Goal: Task Accomplishment & Management: Contribute content

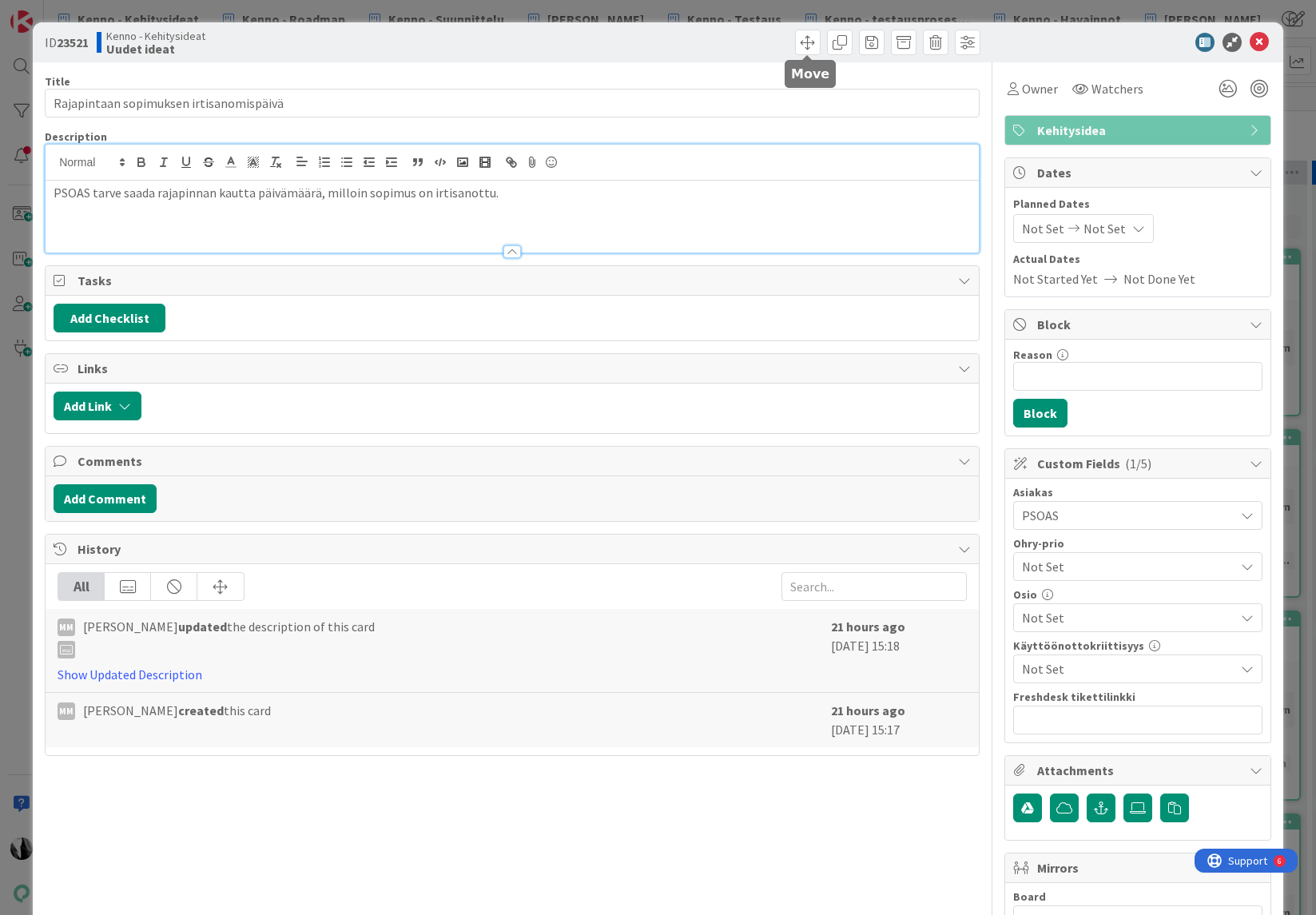
click at [812, 39] on span at bounding box center [808, 42] width 26 height 26
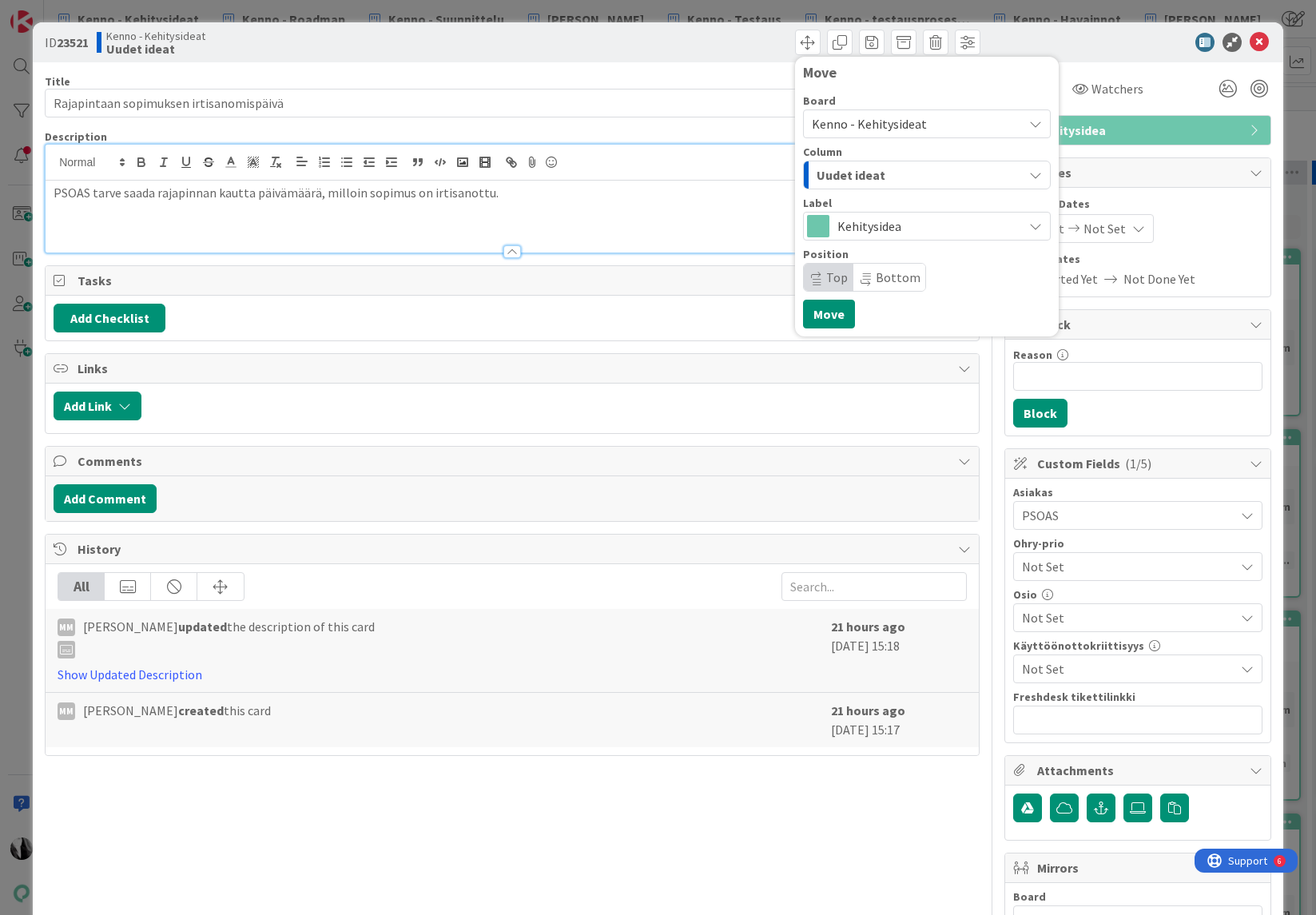
click at [888, 117] on span "Kenno - Kehitysideat" at bounding box center [870, 124] width 115 height 16
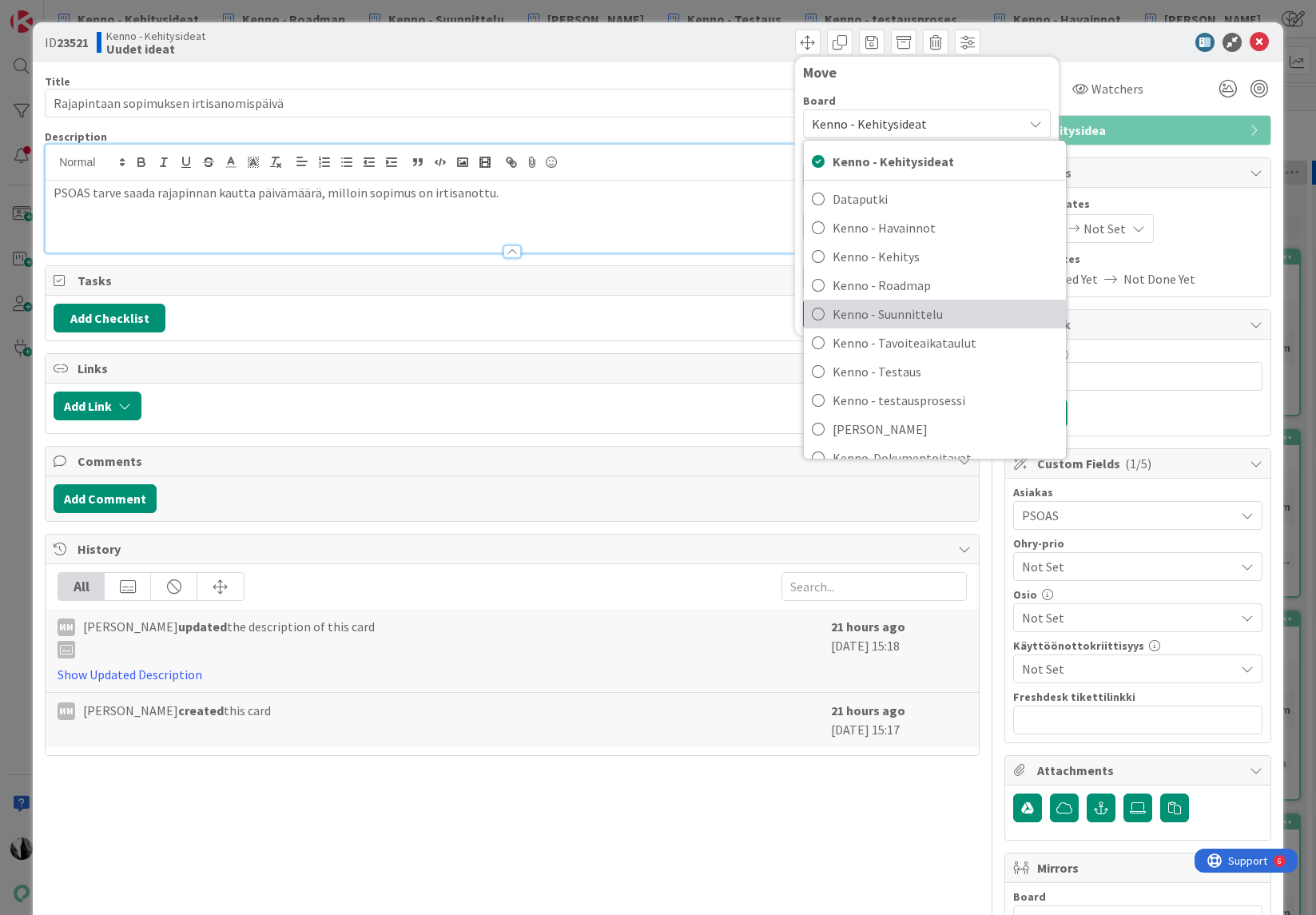
click at [925, 307] on span "Kenno - Suunnittelu" at bounding box center [945, 314] width 225 height 24
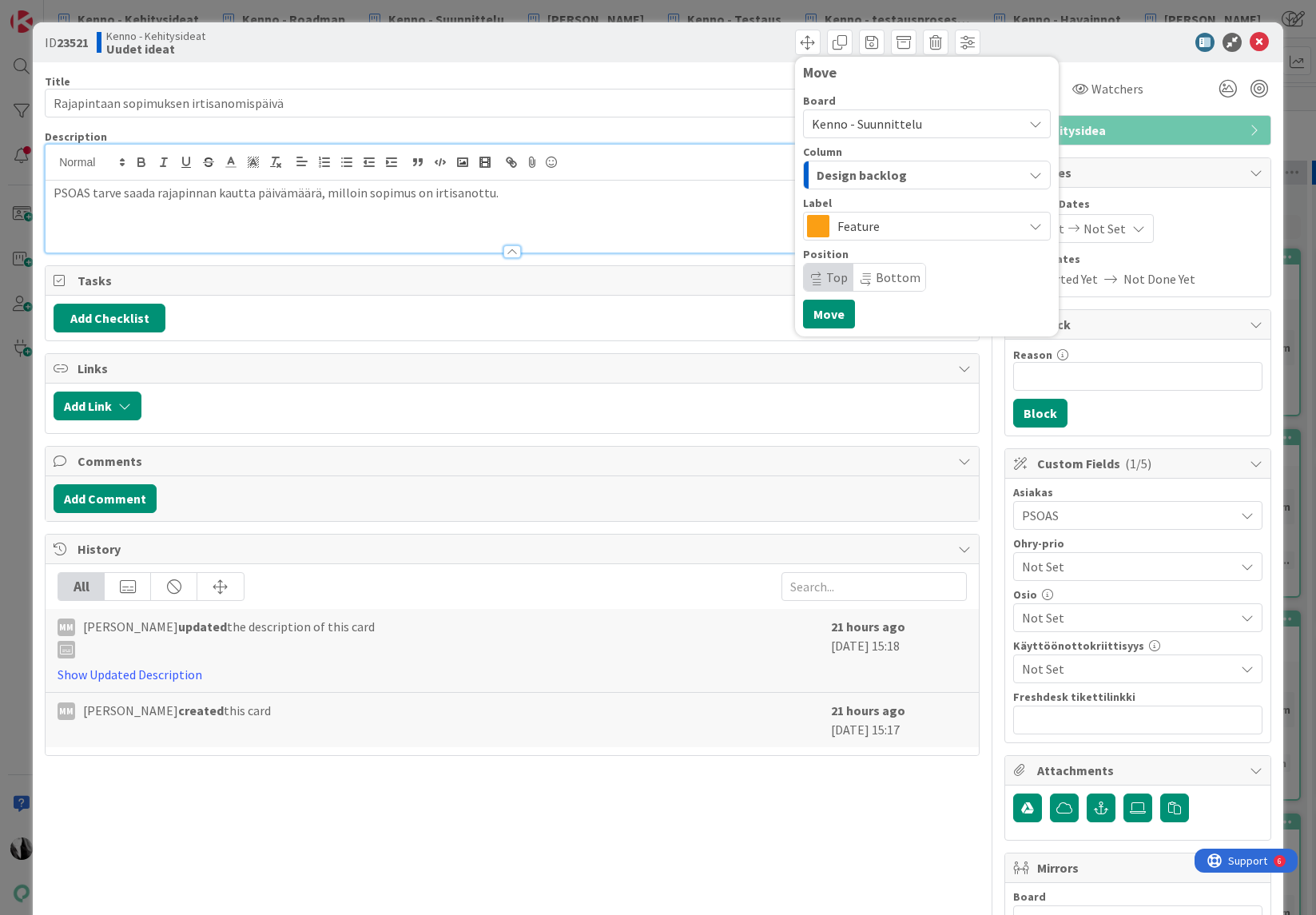
click at [925, 169] on div "Design backlog" at bounding box center [917, 175] width 210 height 26
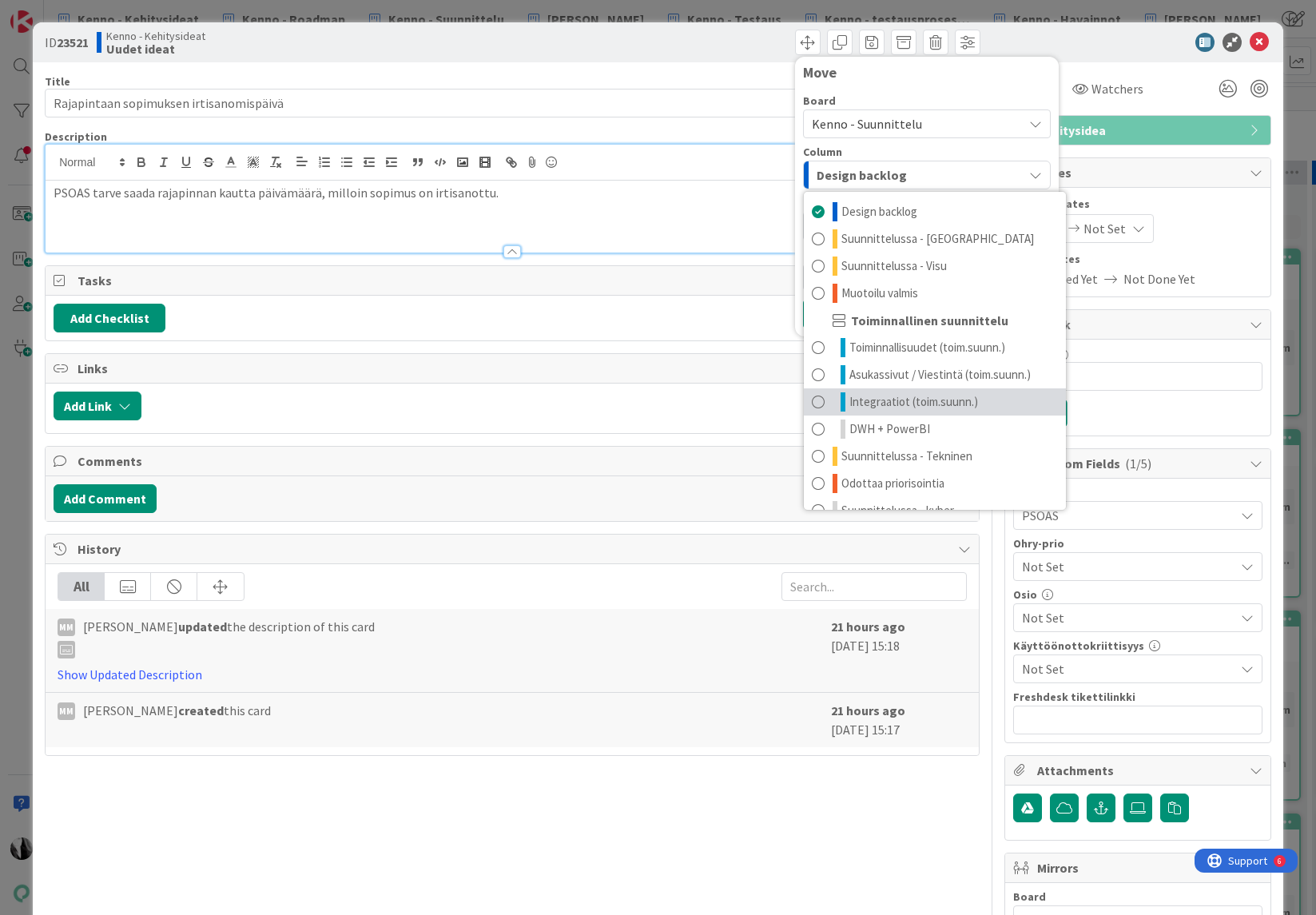
click at [913, 392] on span "Integraatiot (toim.suunn.)" at bounding box center [913, 402] width 129 height 20
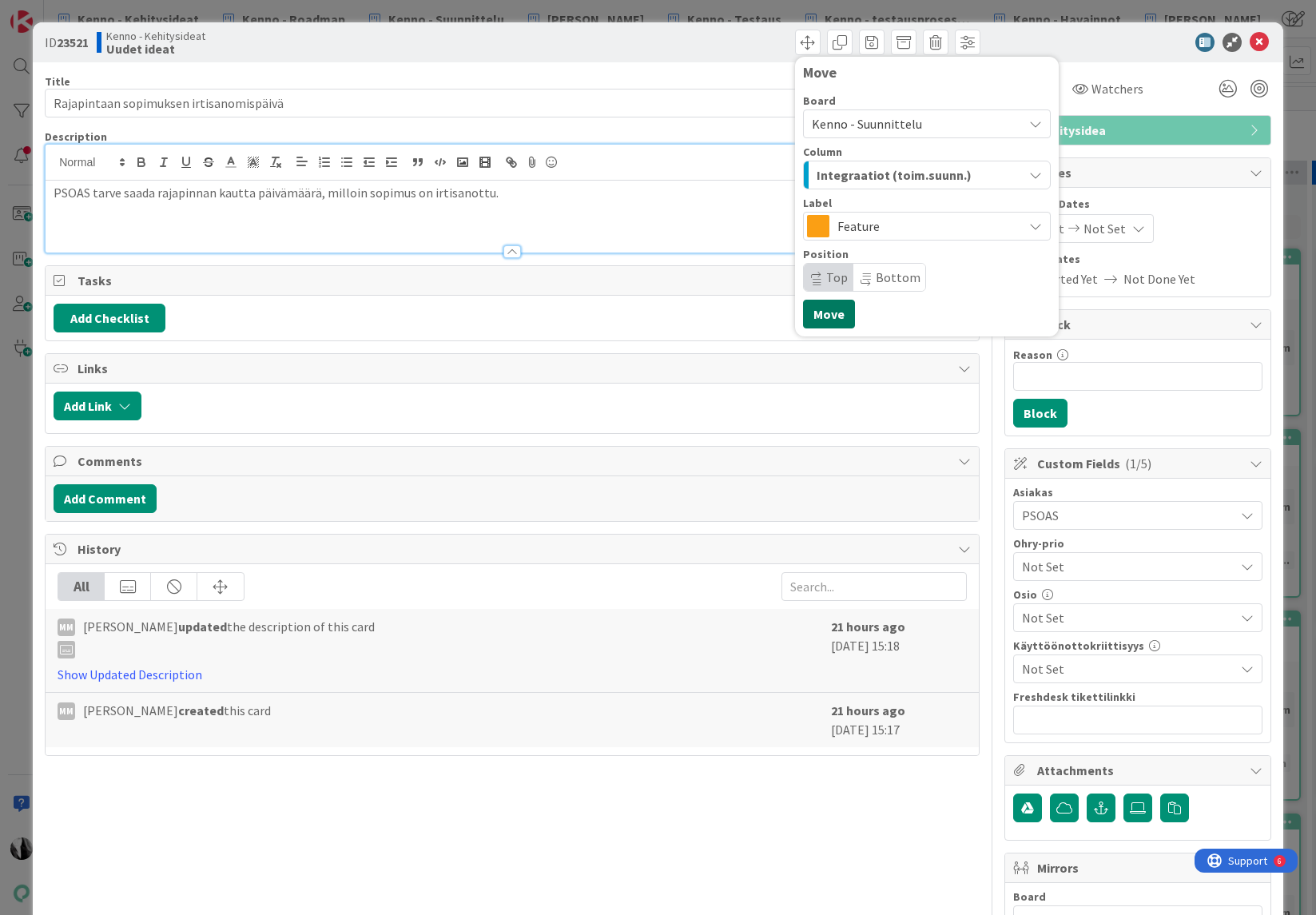
click at [826, 317] on button "Move" at bounding box center [829, 314] width 52 height 28
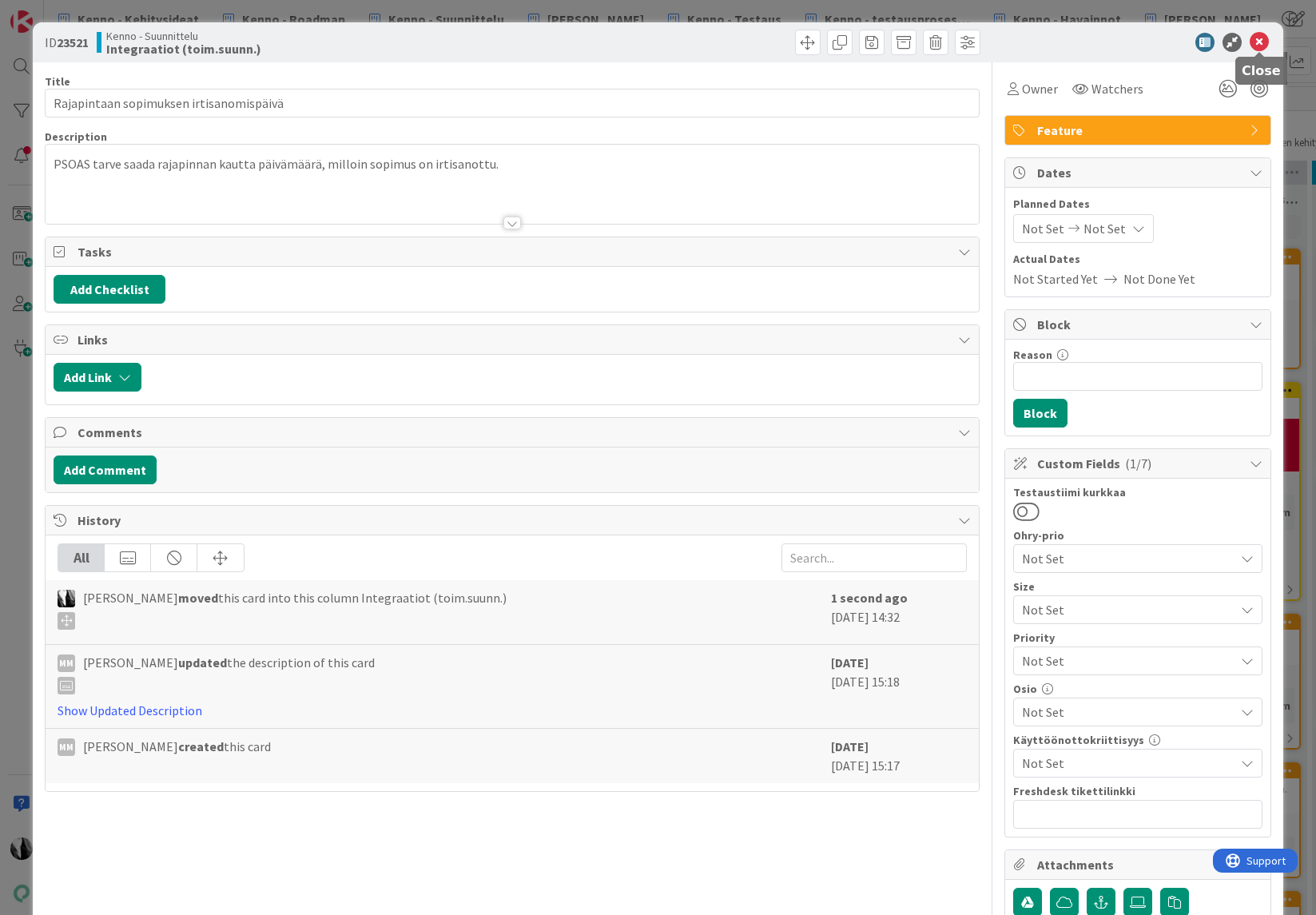
click at [1257, 41] on icon at bounding box center [1259, 43] width 20 height 20
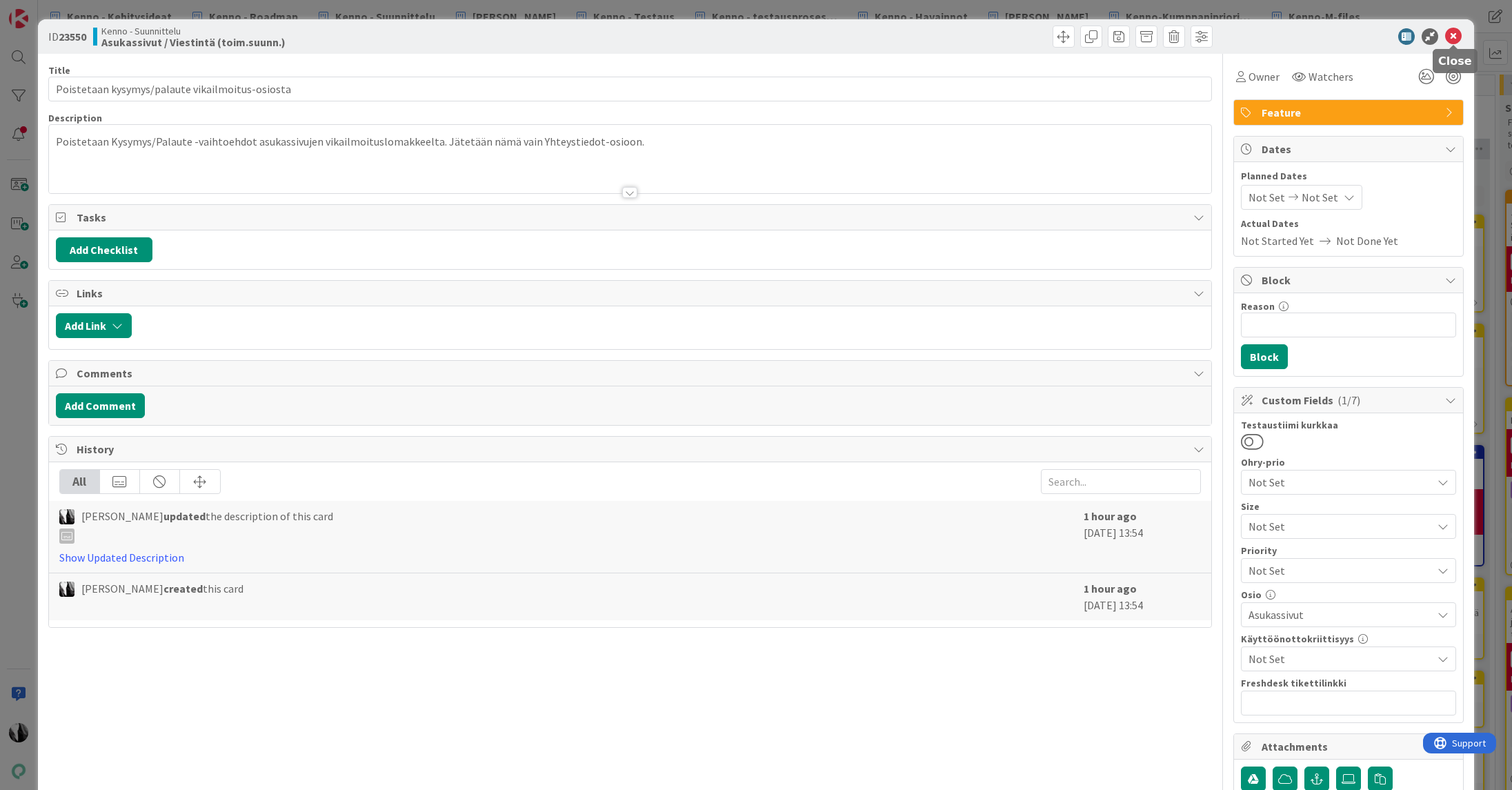
click at [1452, 36] on icon at bounding box center [1454, 37] width 17 height 17
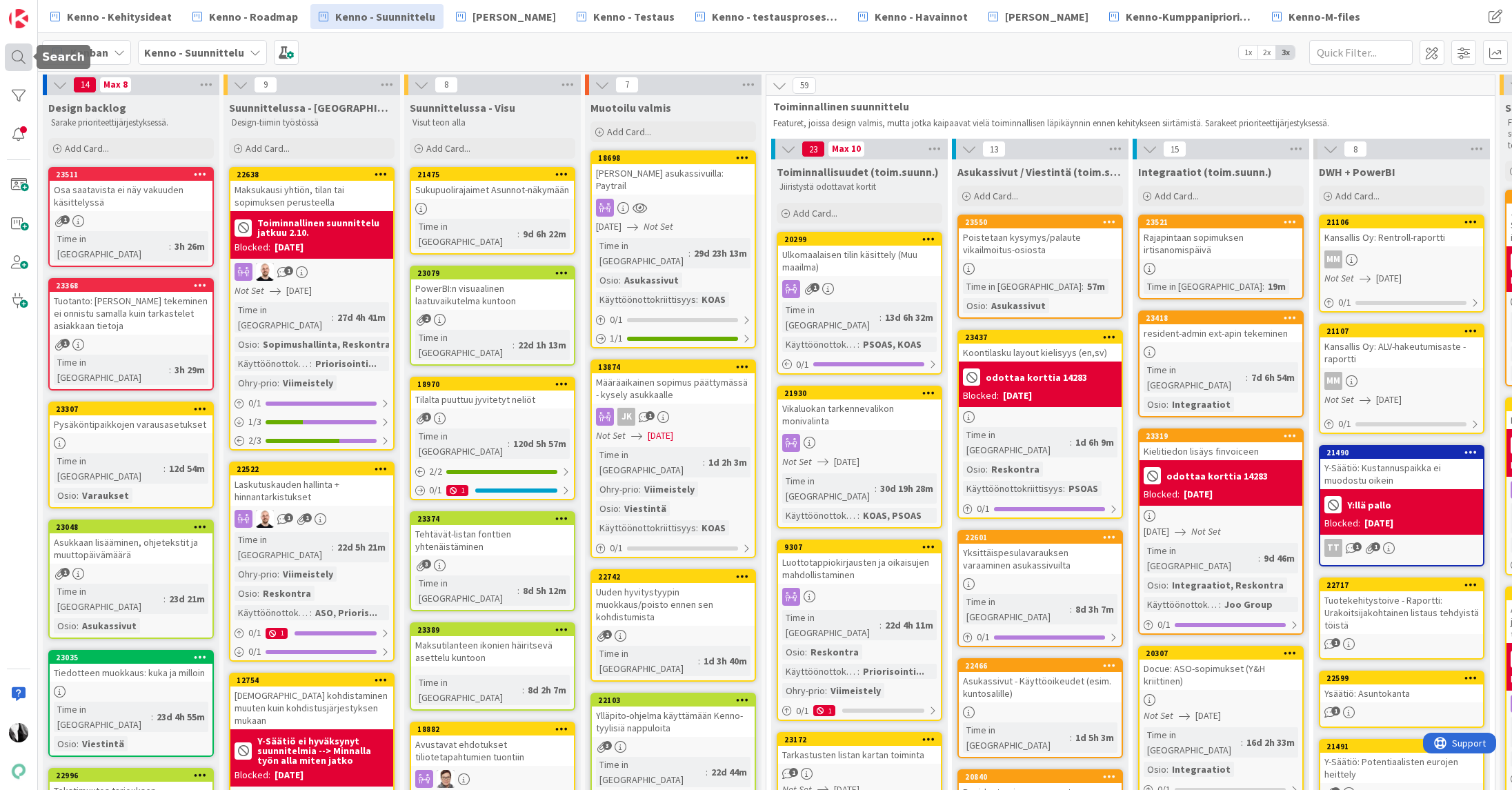
click at [18, 53] on div at bounding box center [18, 57] width 28 height 28
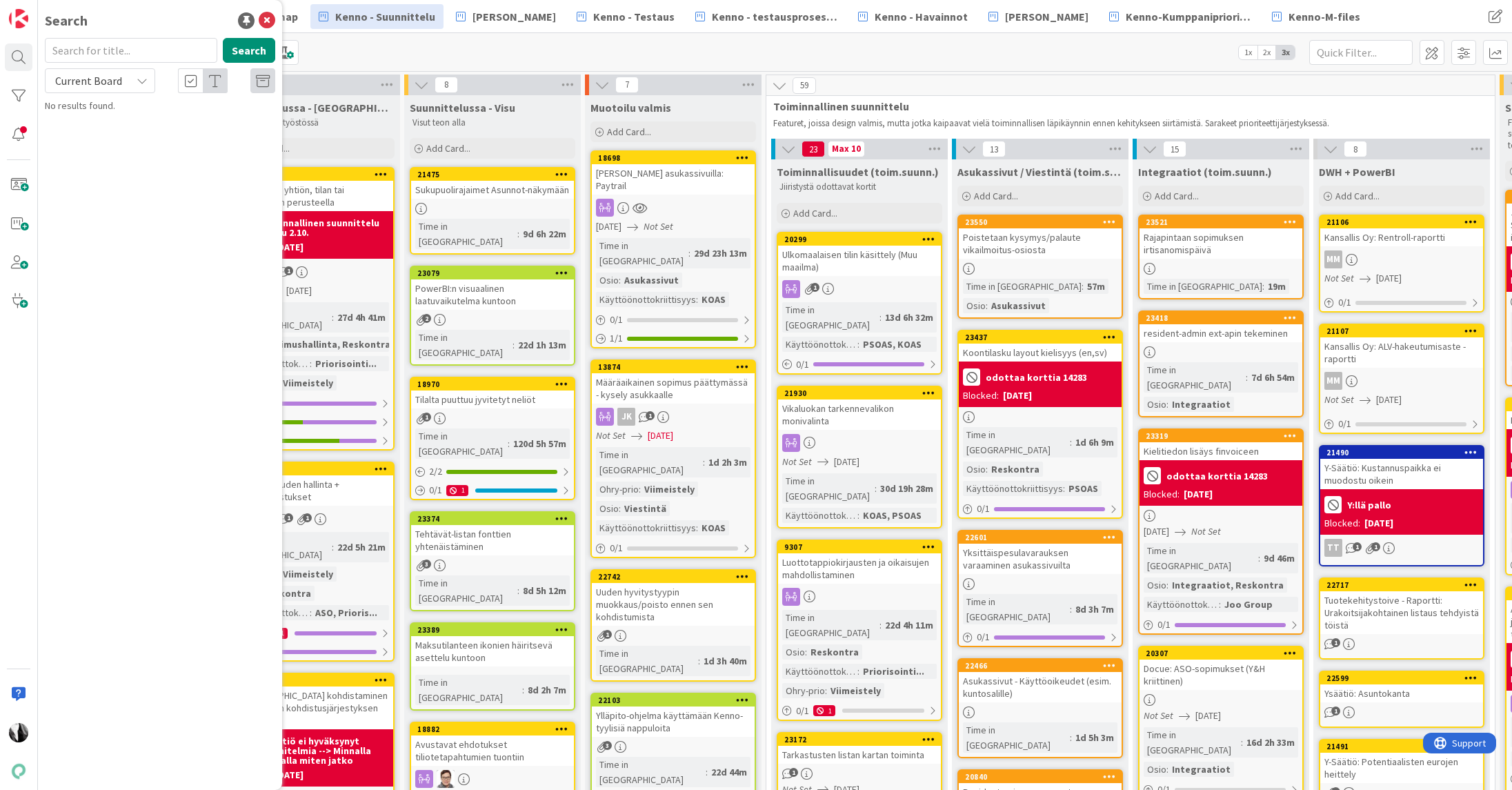
click at [114, 52] on input "text" at bounding box center [131, 51] width 172 height 24
type input "nimet"
click at [104, 80] on span "Current Board" at bounding box center [88, 80] width 67 height 14
click at [99, 132] on span "All Boards" at bounding box center [123, 138] width 143 height 21
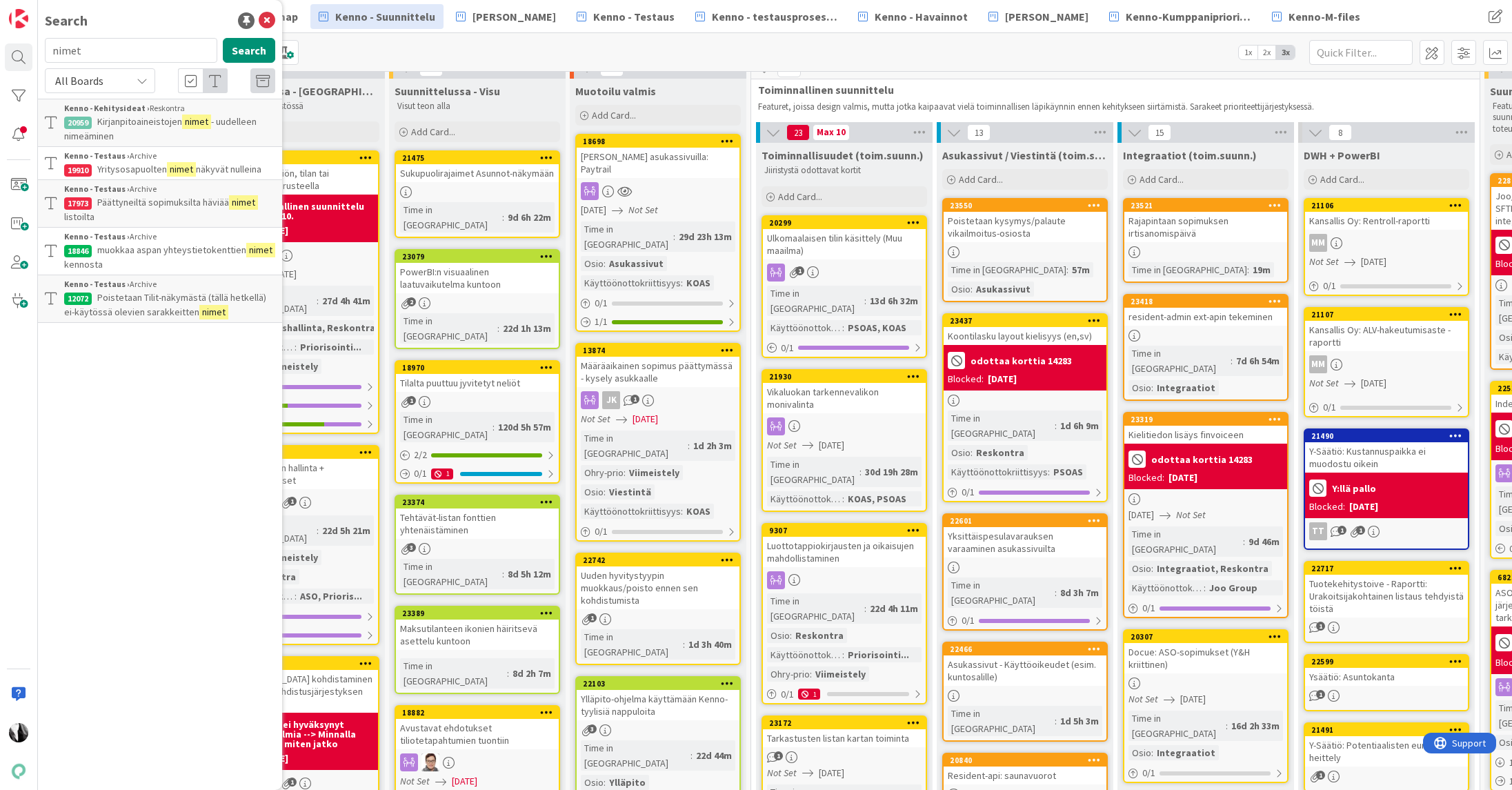
scroll to position [17, 6]
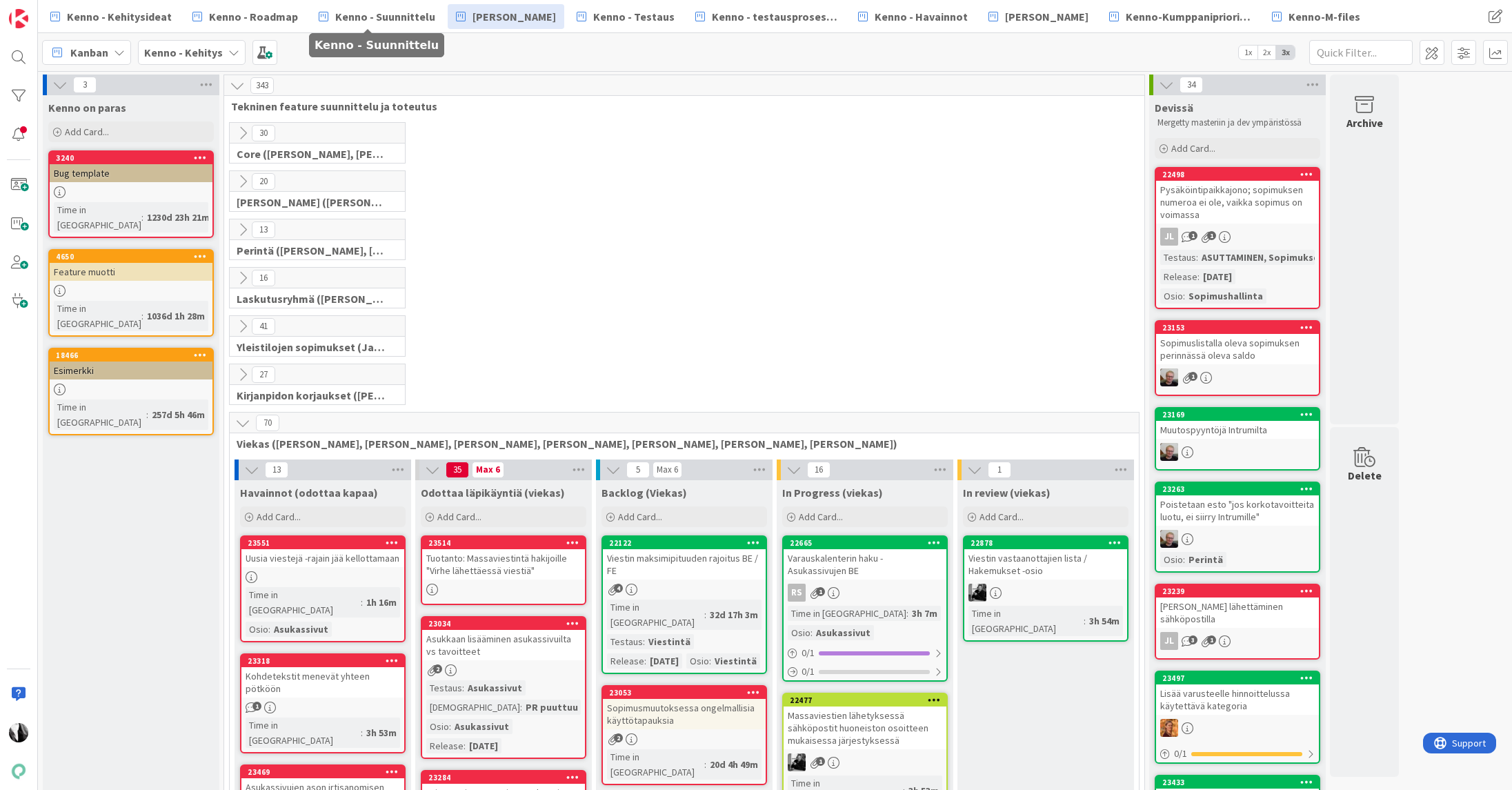
scroll to position [192, 0]
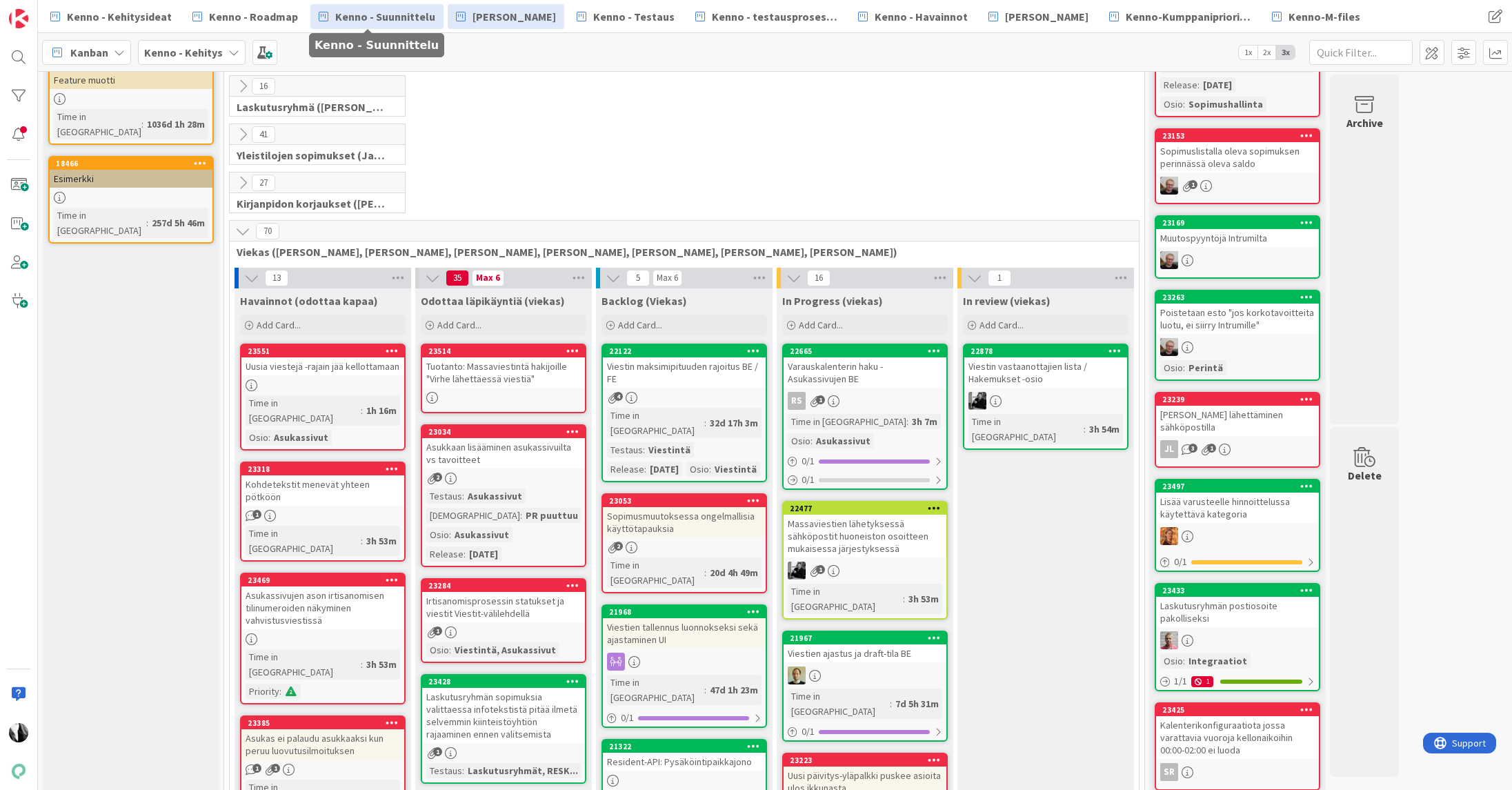
click at [391, 17] on span "Kenno - Suunnittelu" at bounding box center [385, 17] width 100 height 17
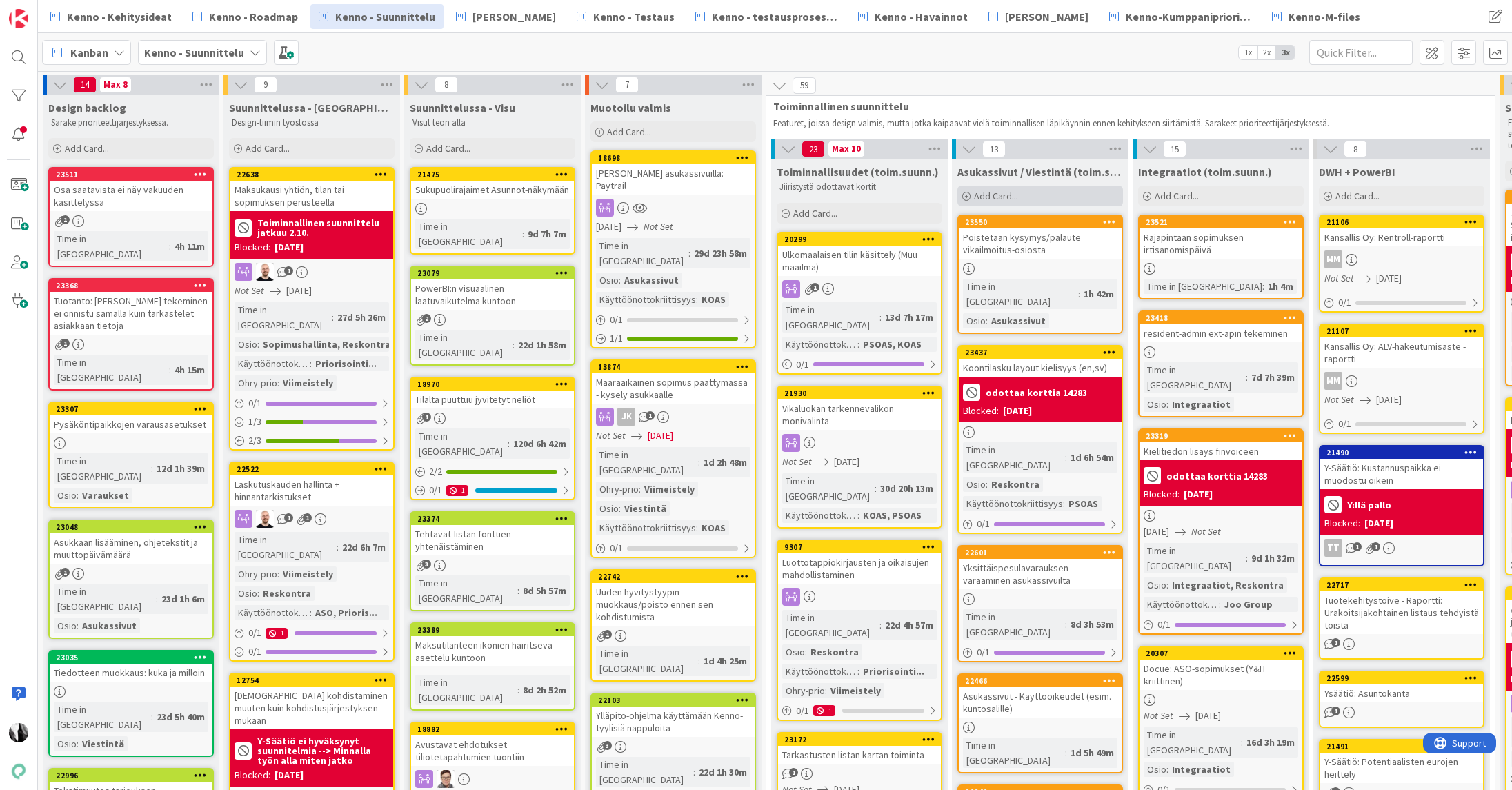
click at [998, 191] on span "Add Card..." at bounding box center [996, 196] width 44 height 12
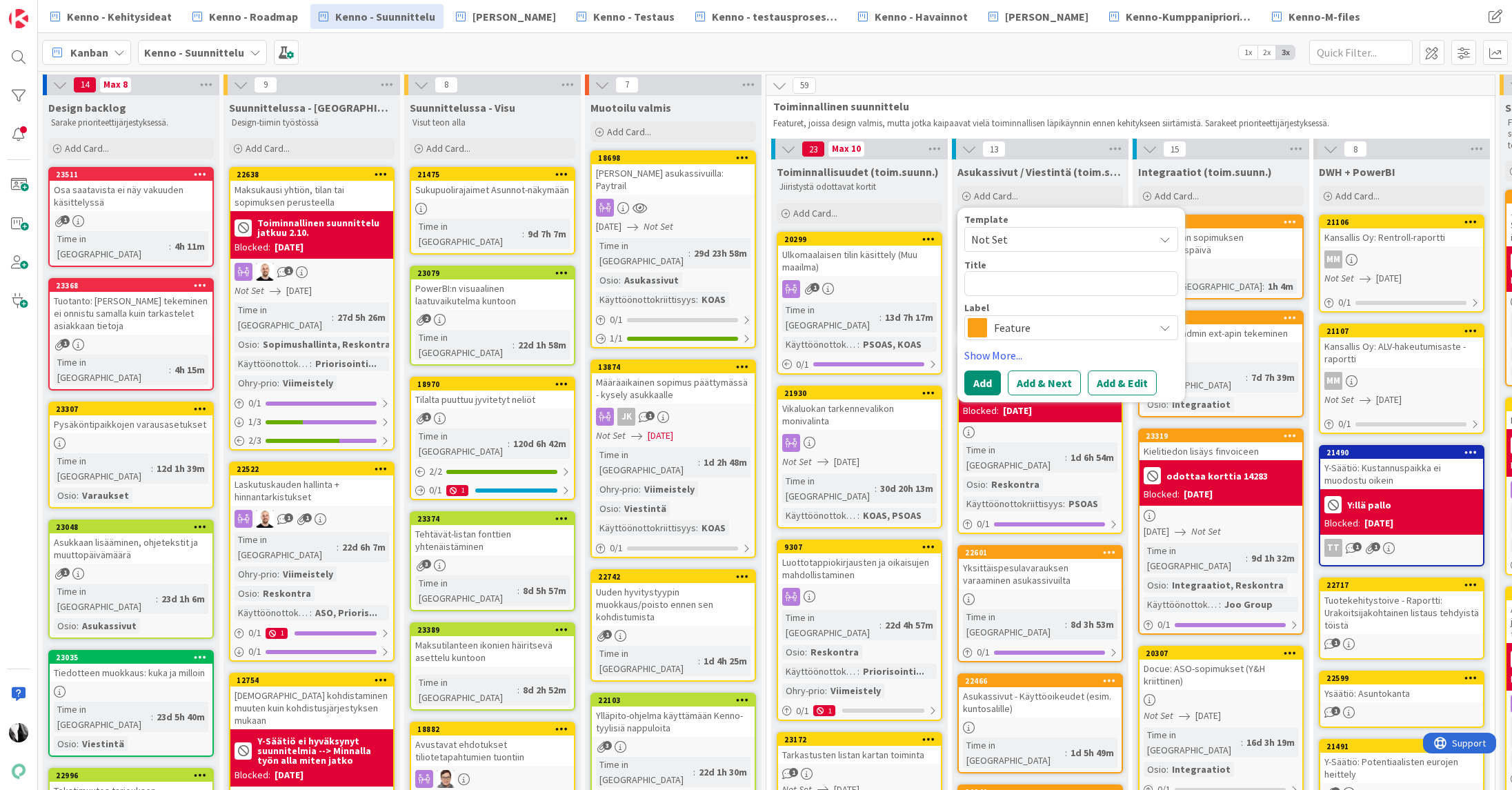
click at [1040, 283] on textarea at bounding box center [1071, 283] width 214 height 24
type textarea "x"
type textarea "K"
type textarea "x"
type textarea "Kys"
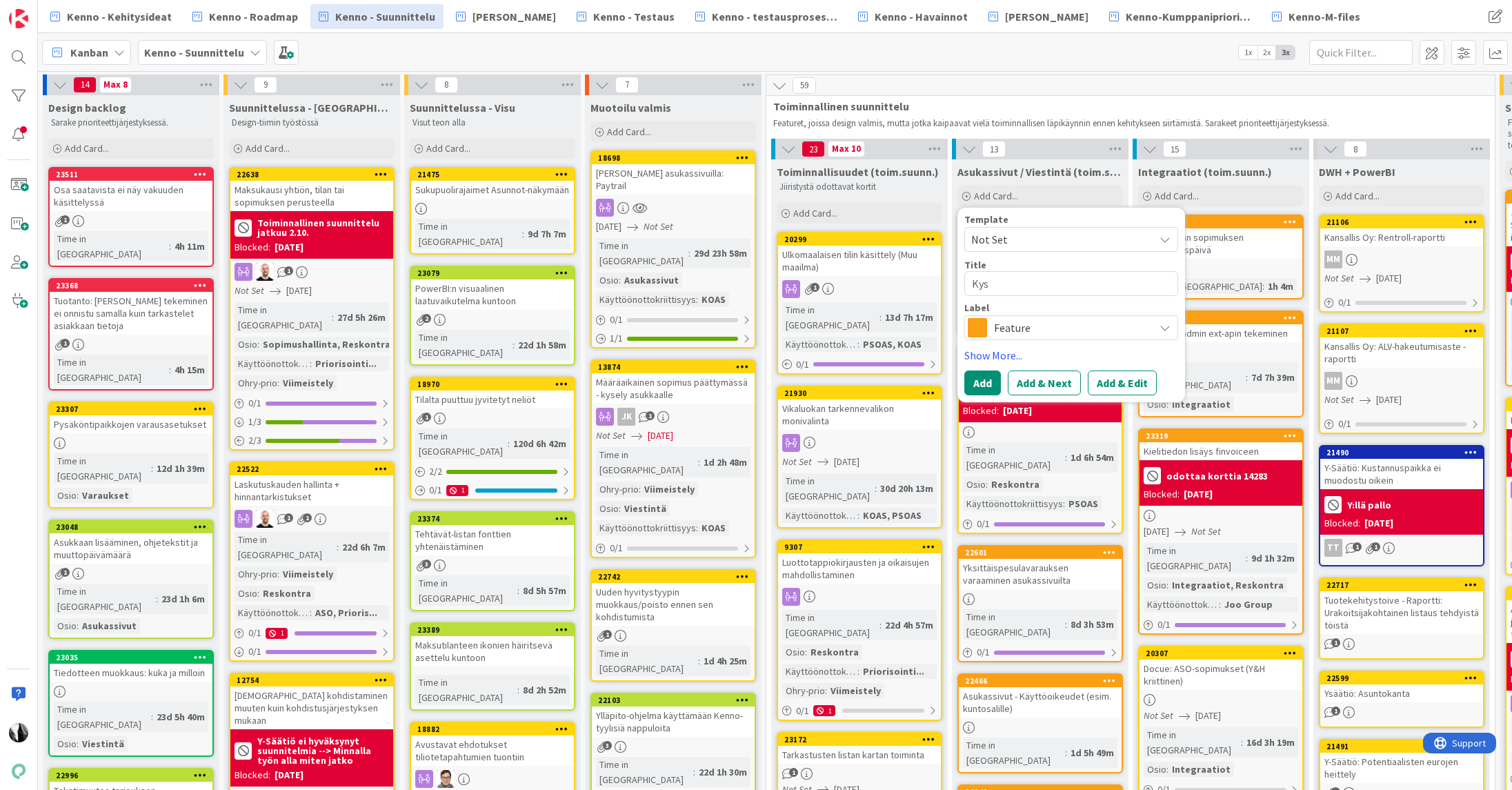
type textarea "x"
type textarea "Kysy"
type textarea "x"
type textarea "Kysy j"
type textarea "x"
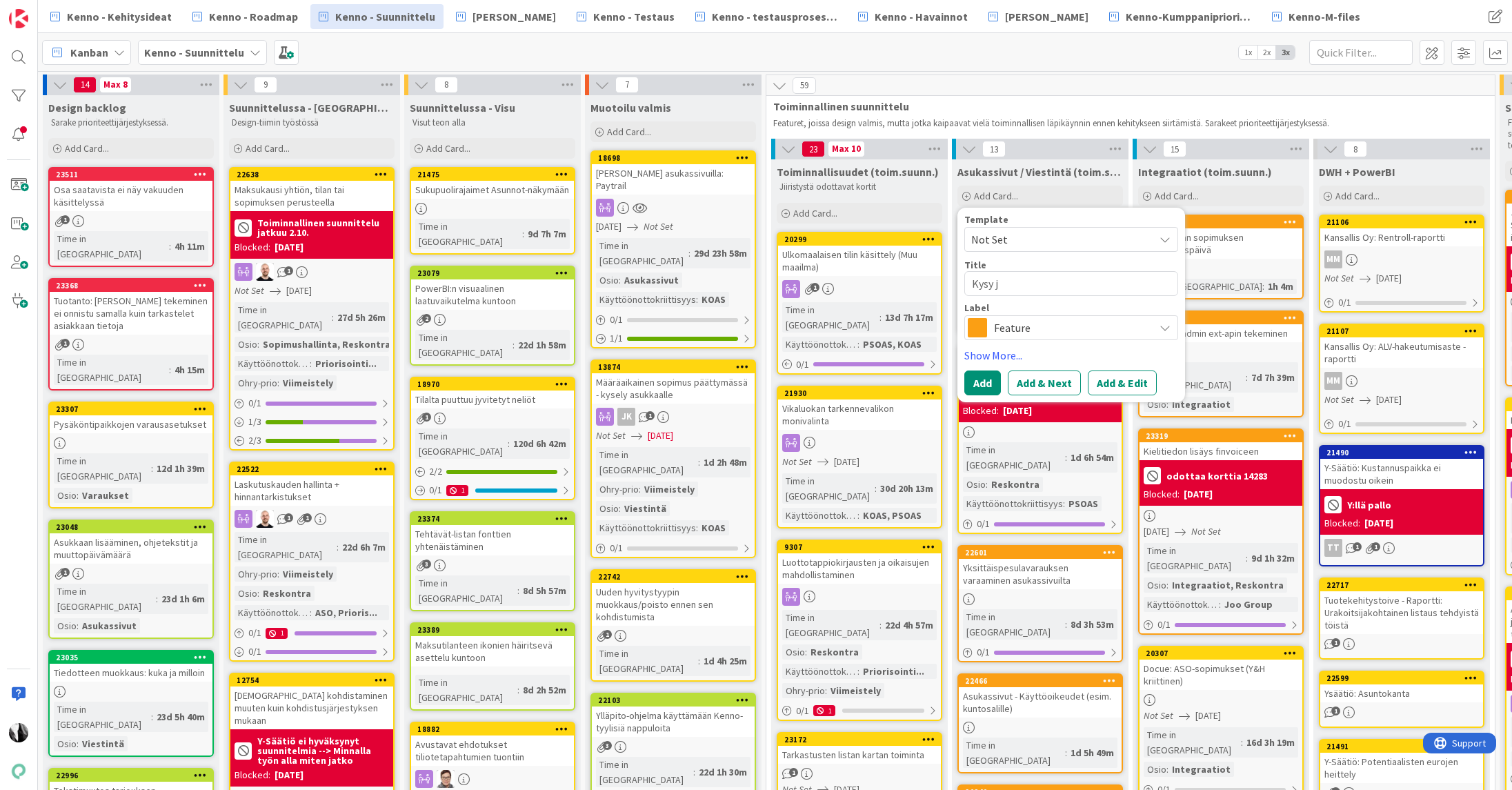
type textarea "Kysy jo"
type textarea "x"
type textarea "Kysy jot"
type textarea "x"
type textarea "Kysy jota"
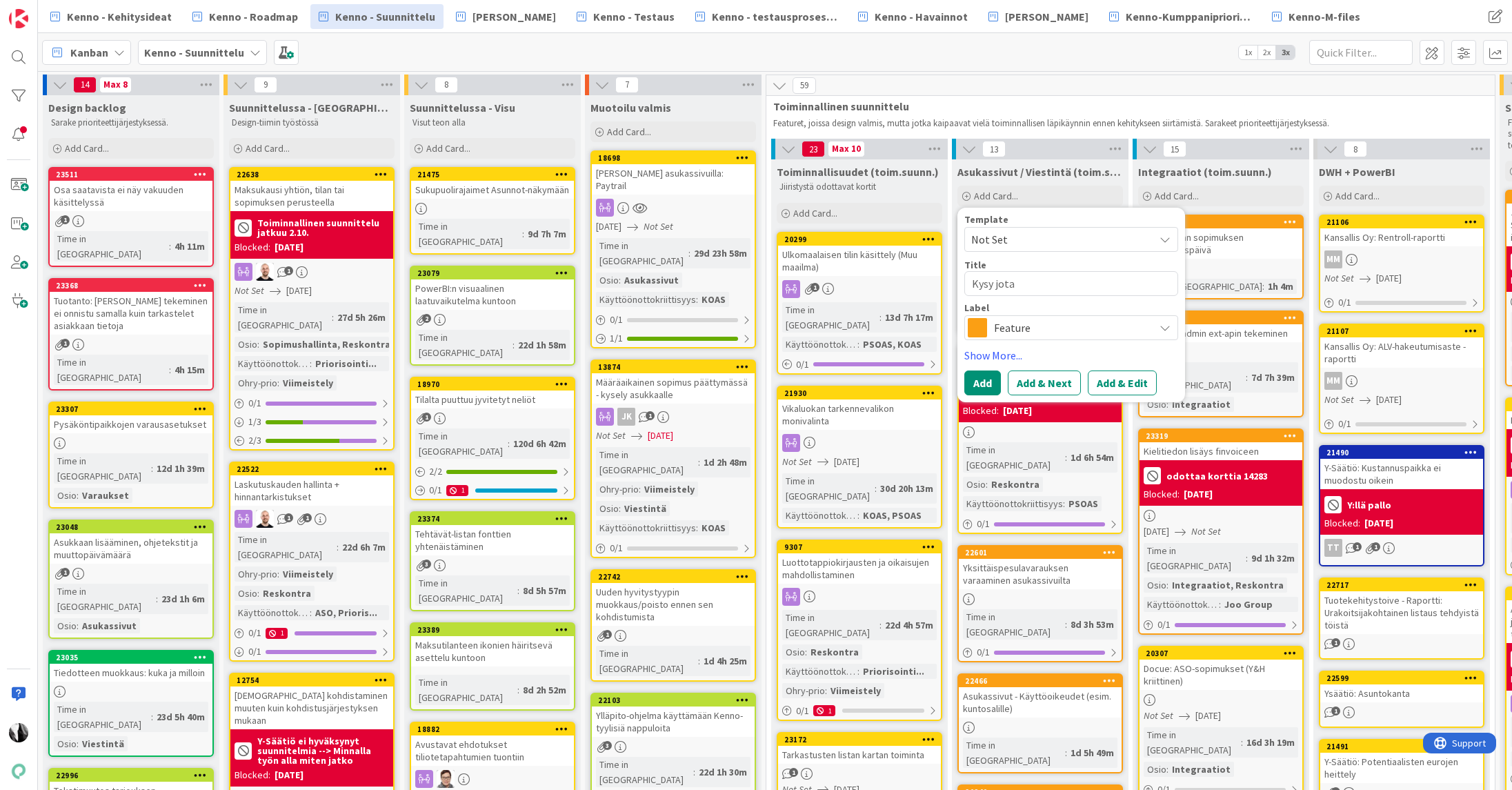
type textarea "x"
type textarea "Kysy jotai"
type textarea "x"
type textarea "Kysy jotain"
type textarea "x"
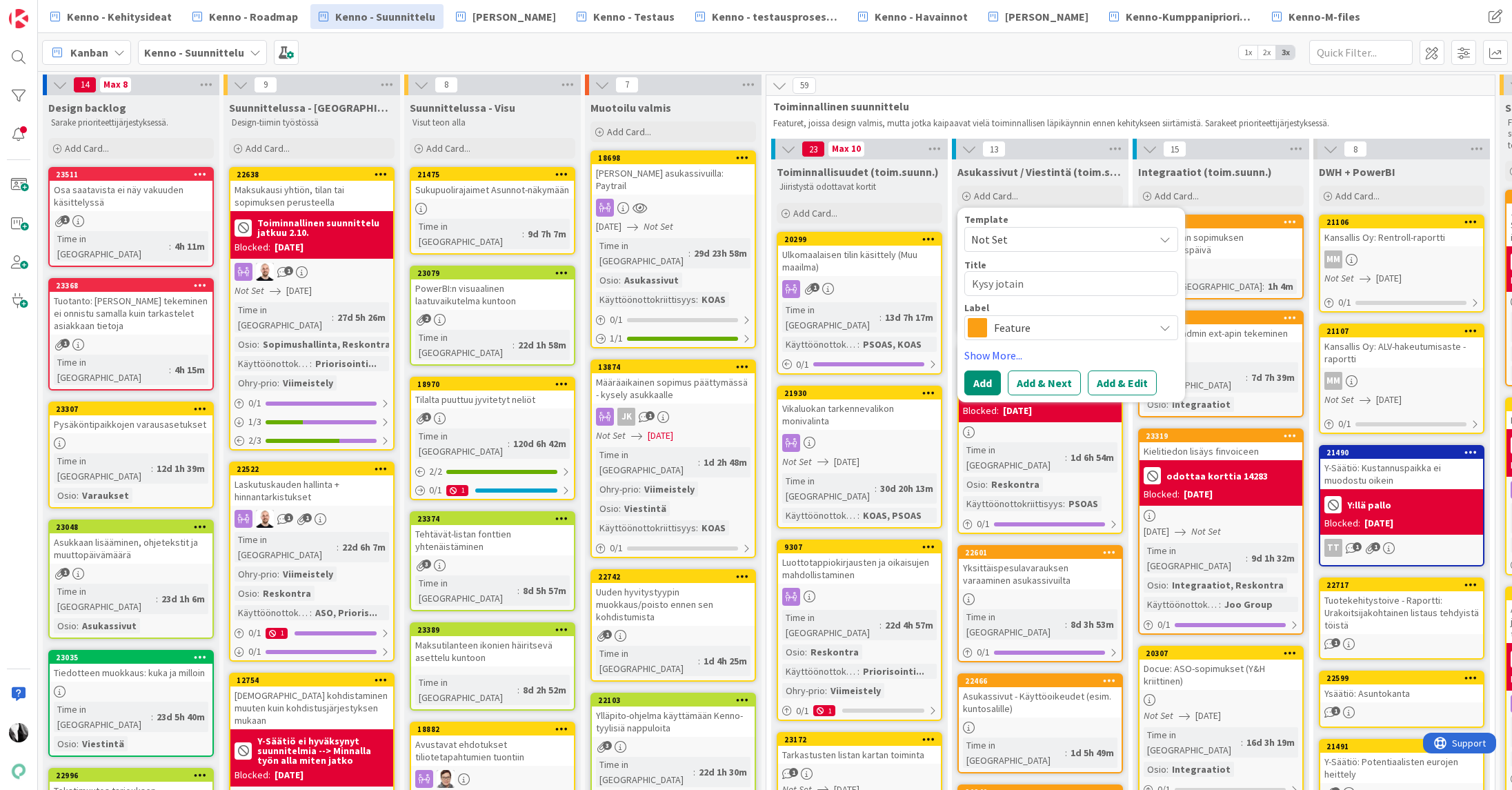
type textarea "Kysy jotain"
type textarea "x"
type textarea "Kysy jotain >"
type textarea "x"
type textarea "Kysy jotain >"
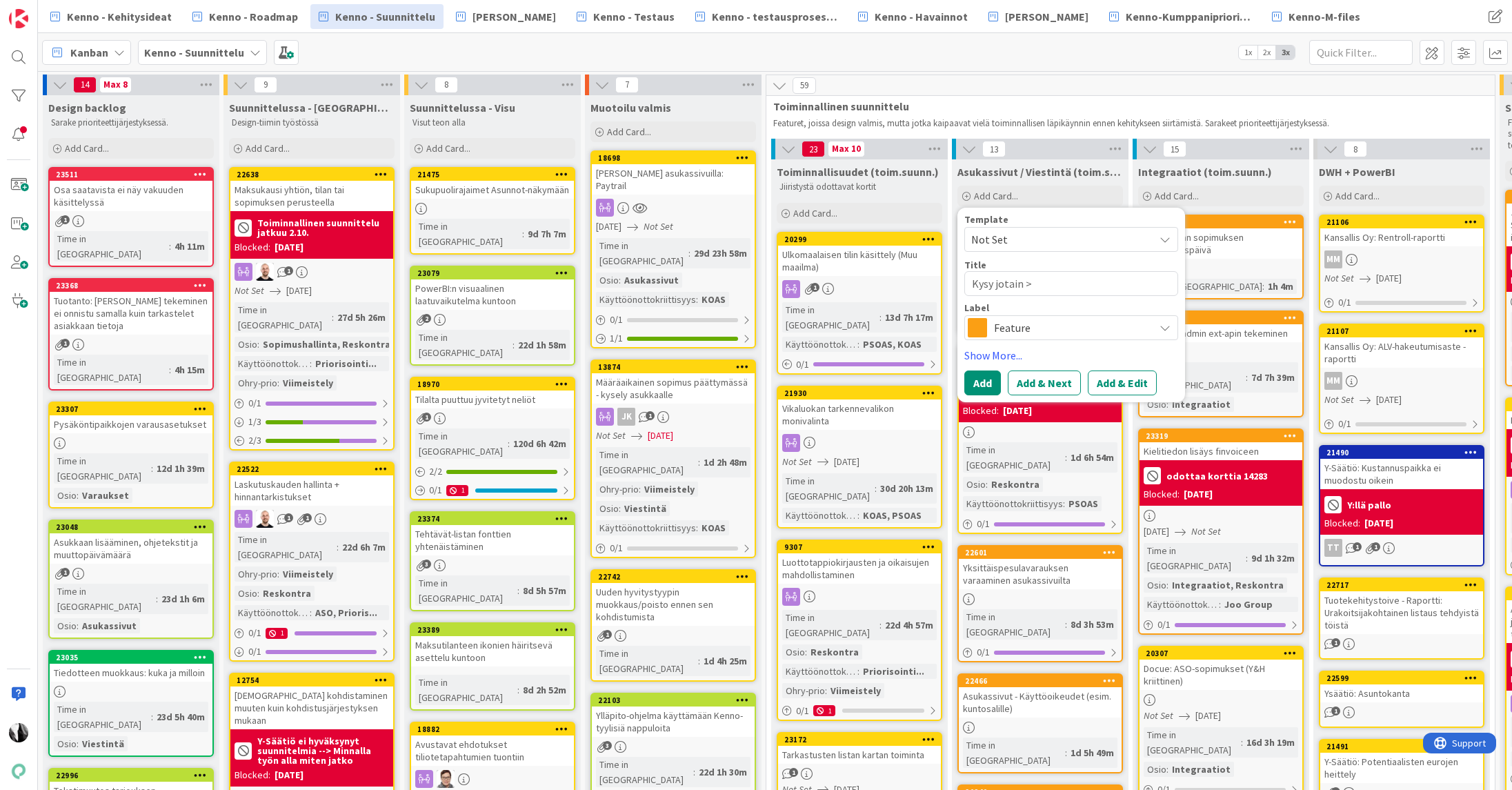
type textarea "x"
type textarea "Kysy jotain > k"
type textarea "x"
type textarea "Kysy jotain > [GEOGRAPHIC_DATA]"
type textarea "x"
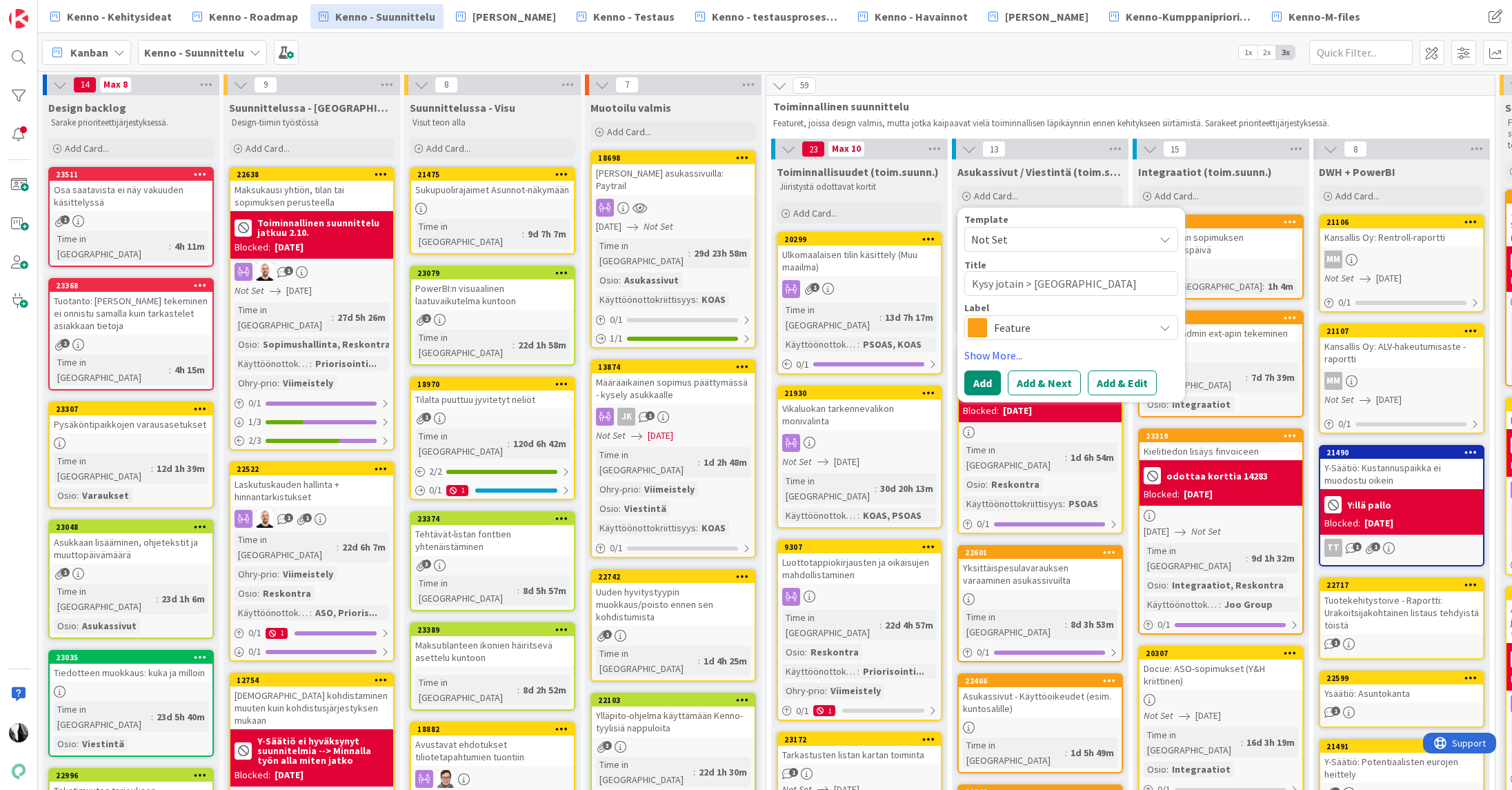
type textarea "Kysy jotain > kys"
type textarea "x"
type textarea "Kysy jotain > kysy"
type textarea "x"
type textarea "Kysy jotain > kysy"
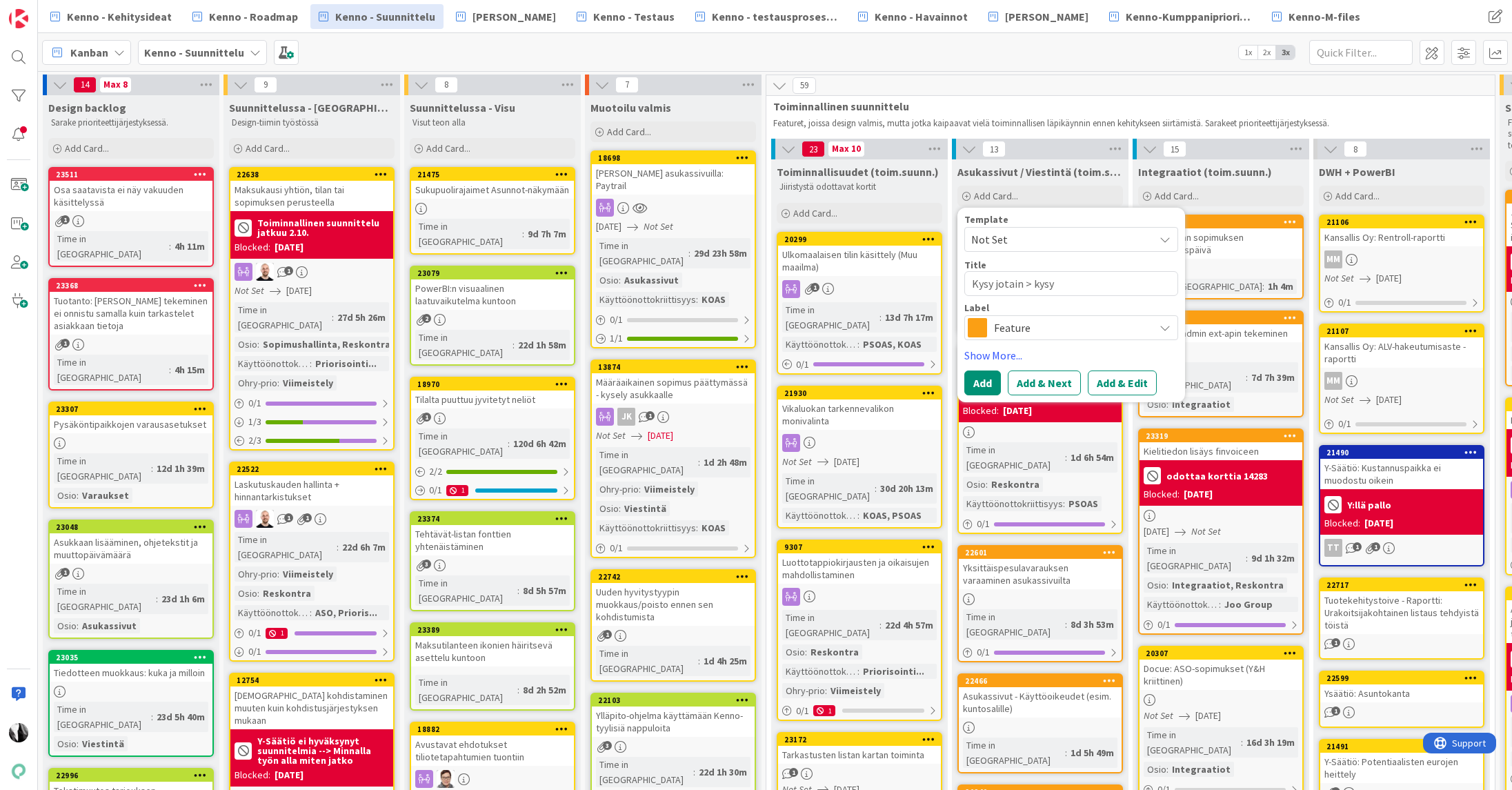
type textarea "x"
type textarea "Kysy jotain > kysy A"
type textarea "x"
type textarea "Kysy jotain > kysy As"
type textarea "x"
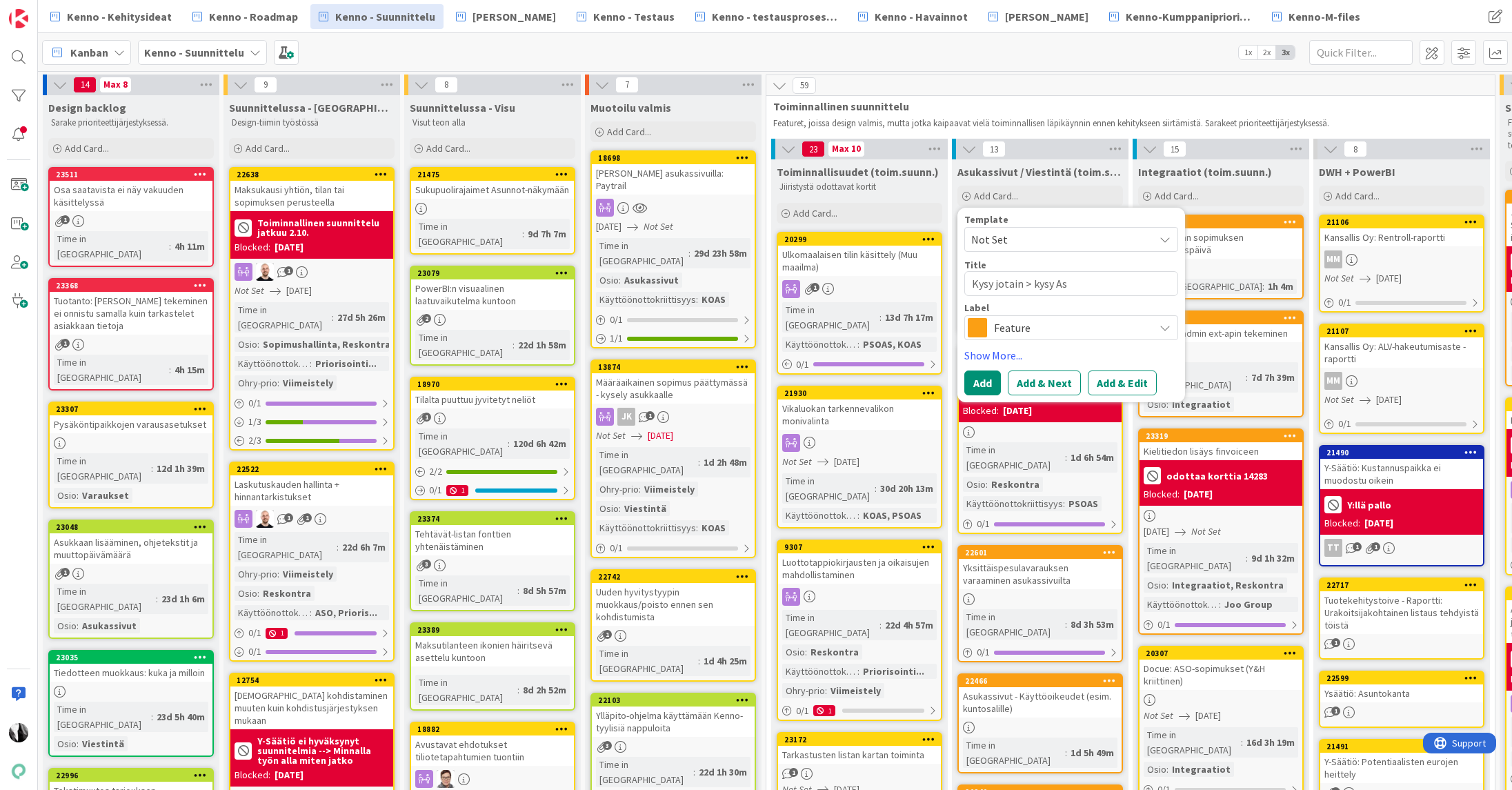
type textarea "Kysy jotain > kysy Asu"
type textarea "x"
type textarea "Kysy jotain > kysy Asum"
type textarea "x"
type textarea "Kysy jotain > kysy Asumis"
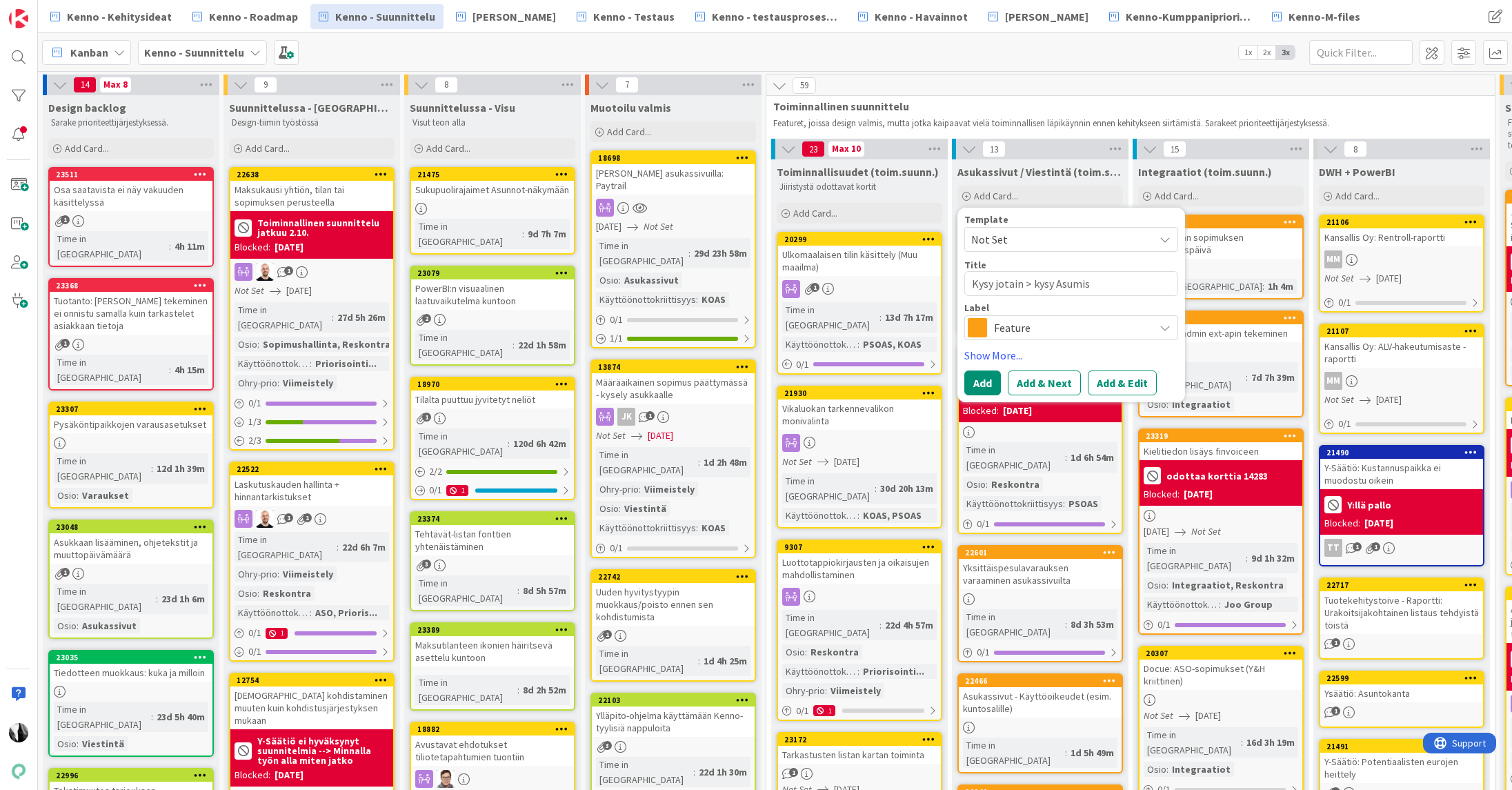
type textarea "x"
type textarea "Kysy jotain > kysy Asumise"
type textarea "x"
type textarea "Kysy jotain > kysy Asumises"
type textarea "x"
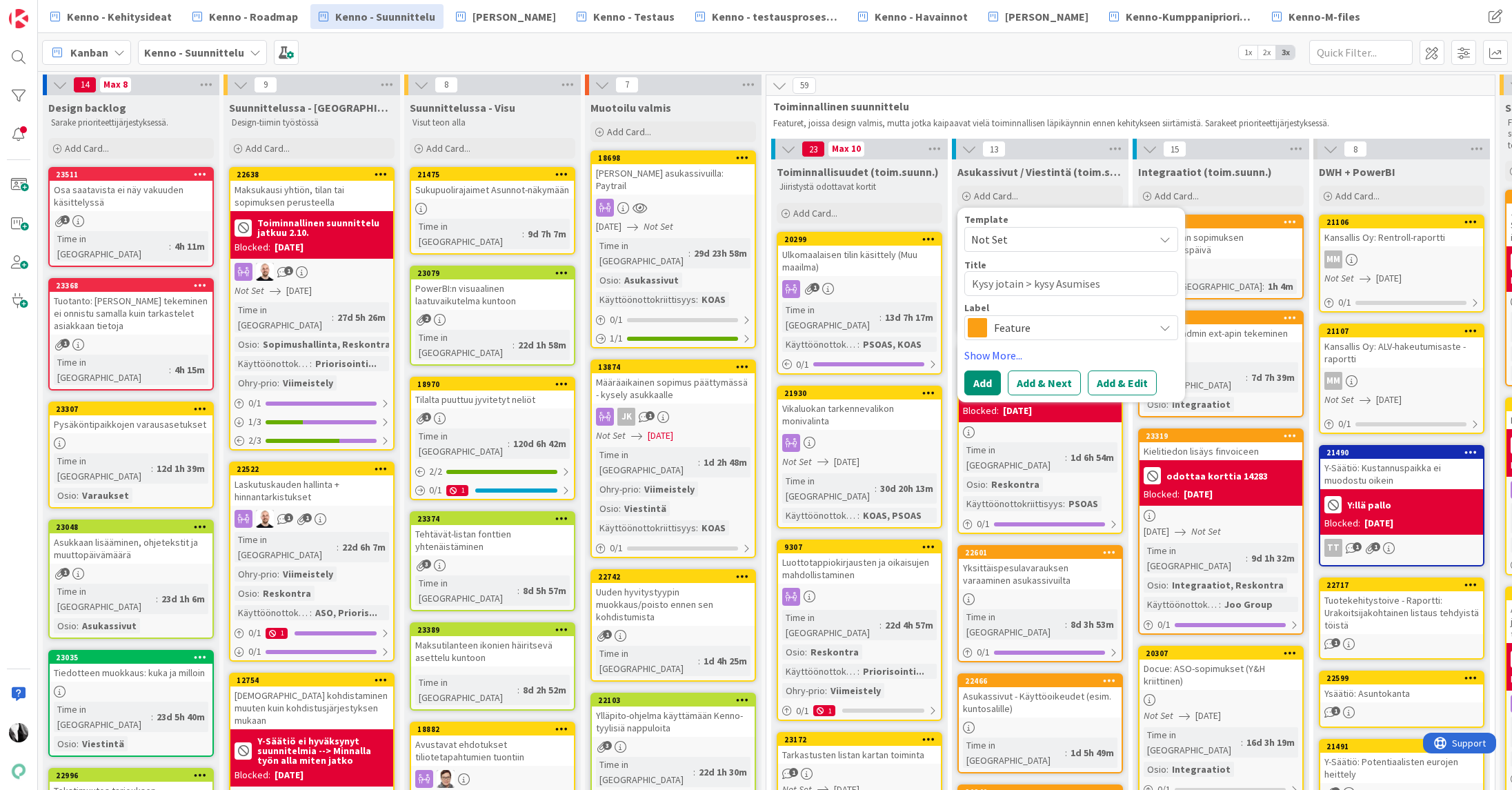
type textarea "Kysy jotain > kysy Asumisest"
type textarea "x"
type textarea "Kysy jotain > kysy Asumisesta"
click at [1037, 284] on textarea "Kysy jotain > kysy Asumisesta" at bounding box center [1071, 283] width 214 height 24
type textarea "x"
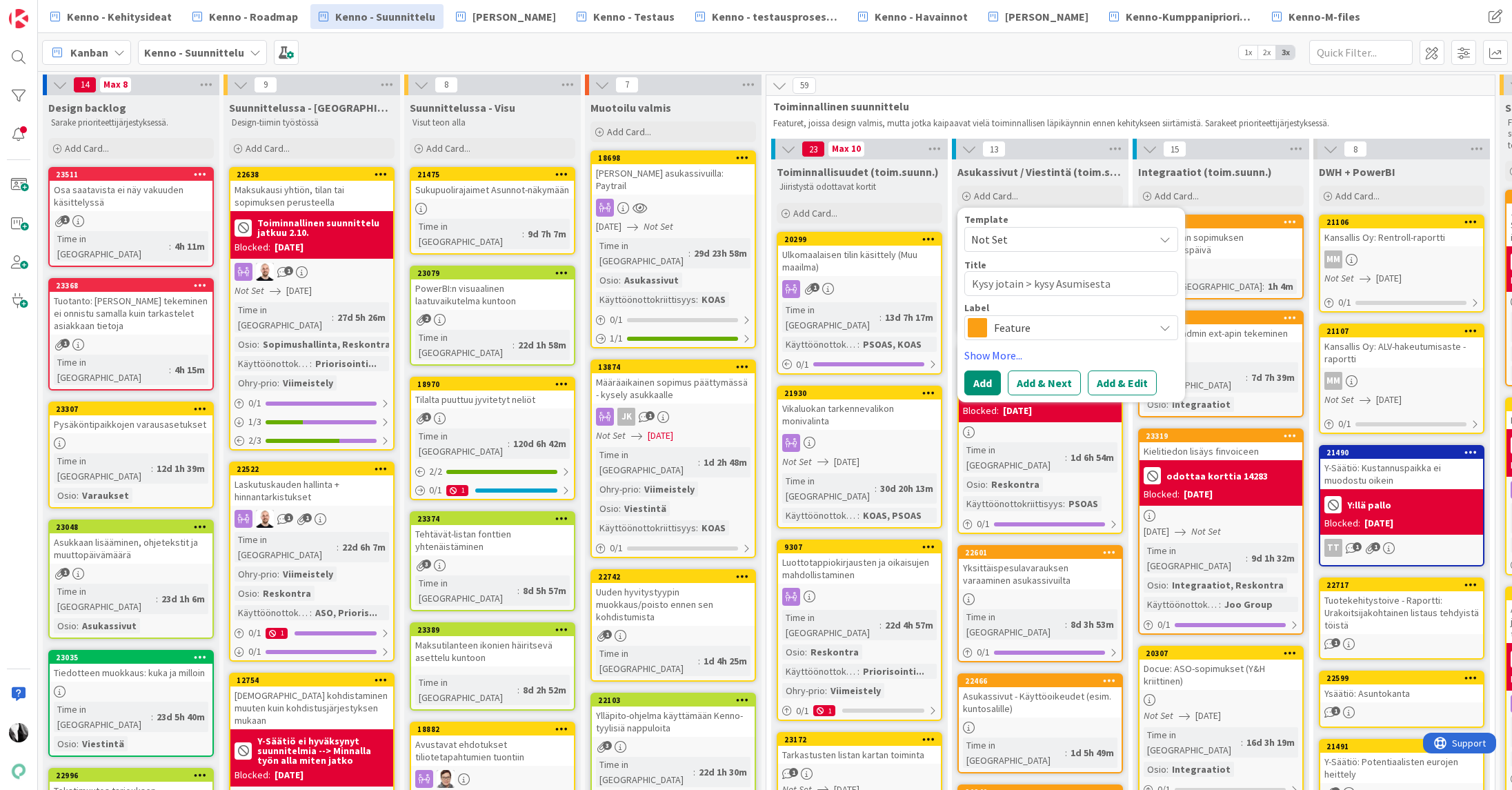
type textarea "Kysy jotain > ysy Asumisesta"
type textarea "x"
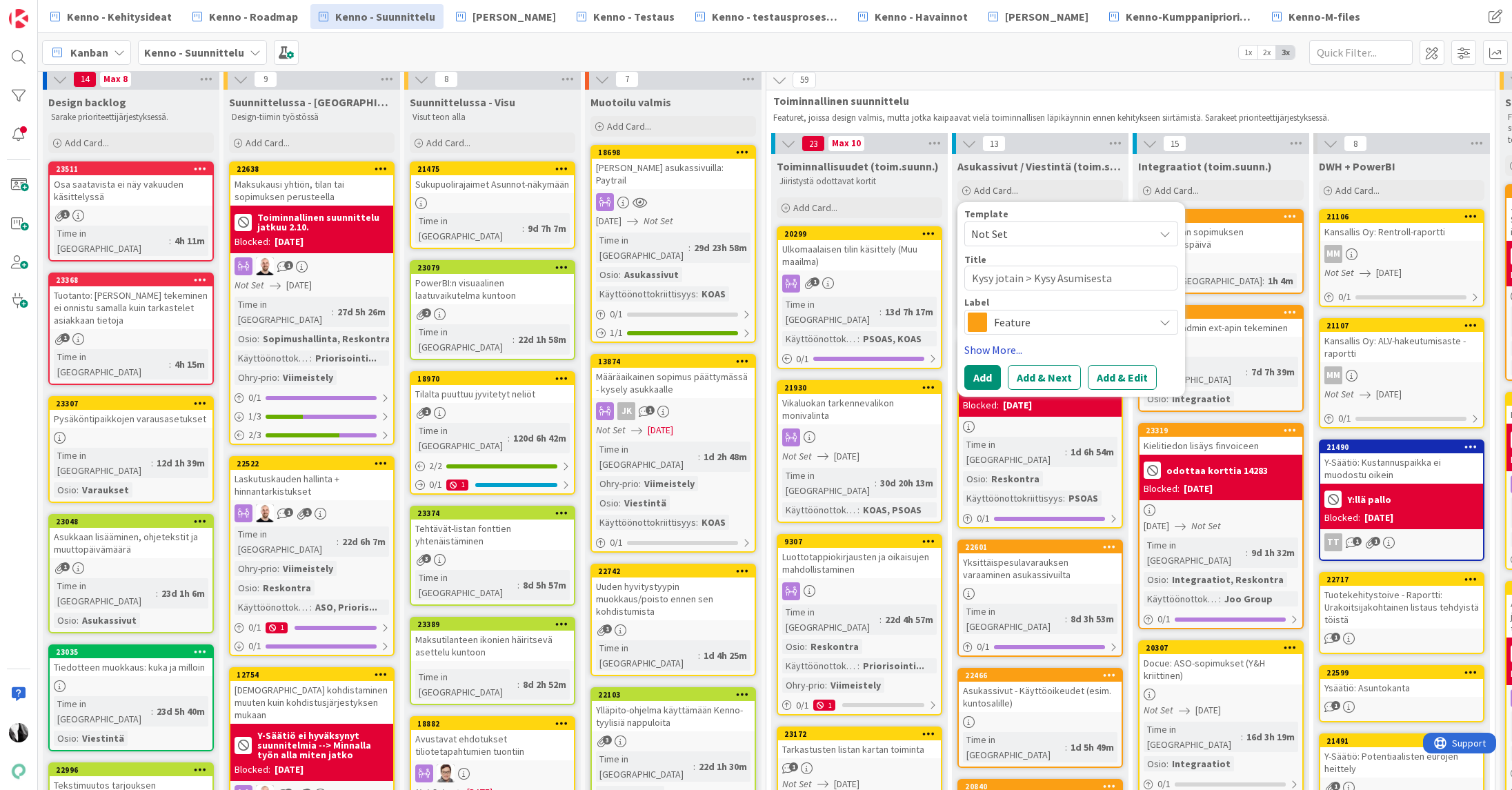
type textarea "Kysy jotain > Kysy Asumisesta"
click at [1000, 351] on link "Show More..." at bounding box center [1071, 350] width 214 height 17
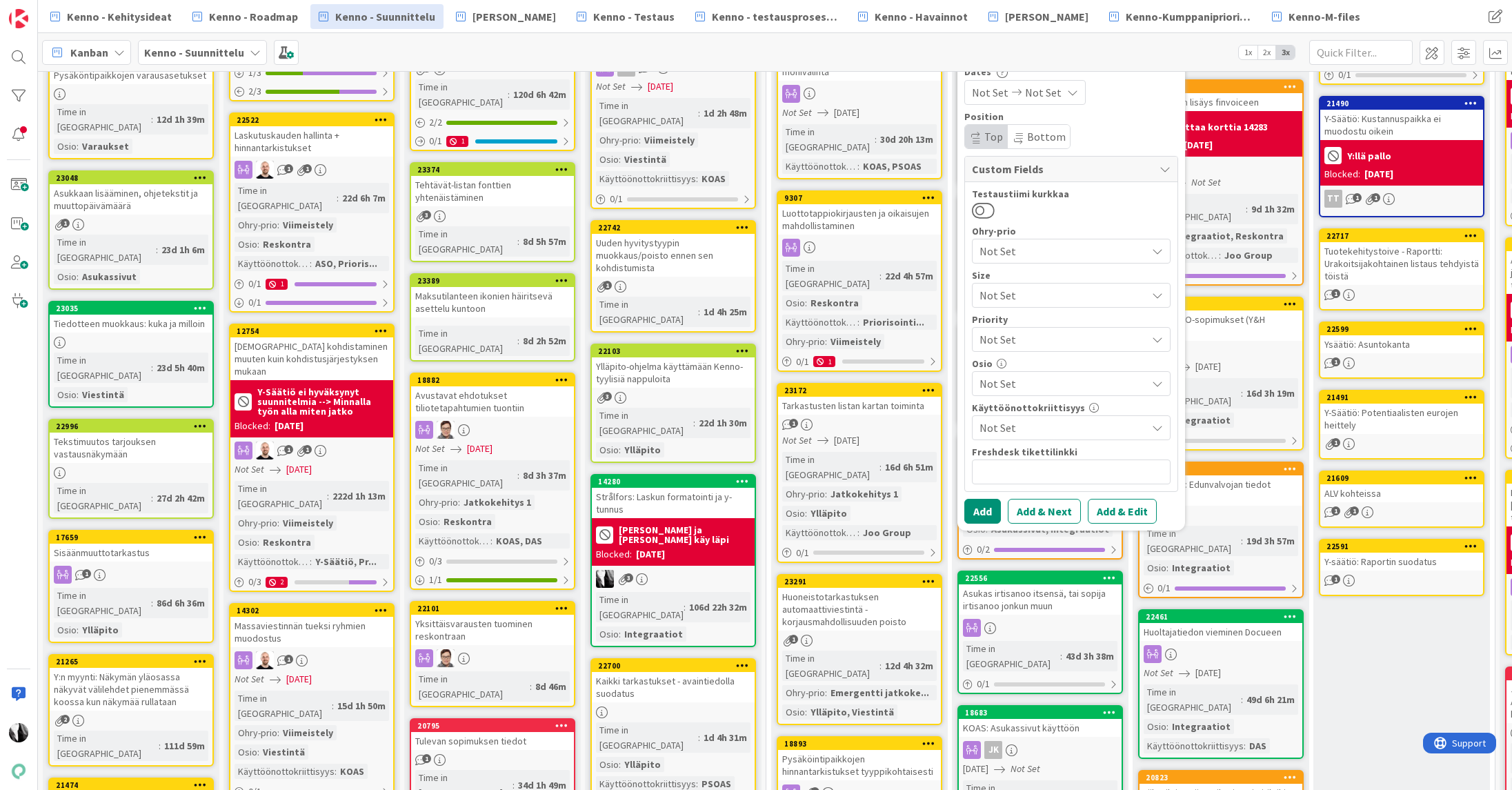
scroll to position [351, 0]
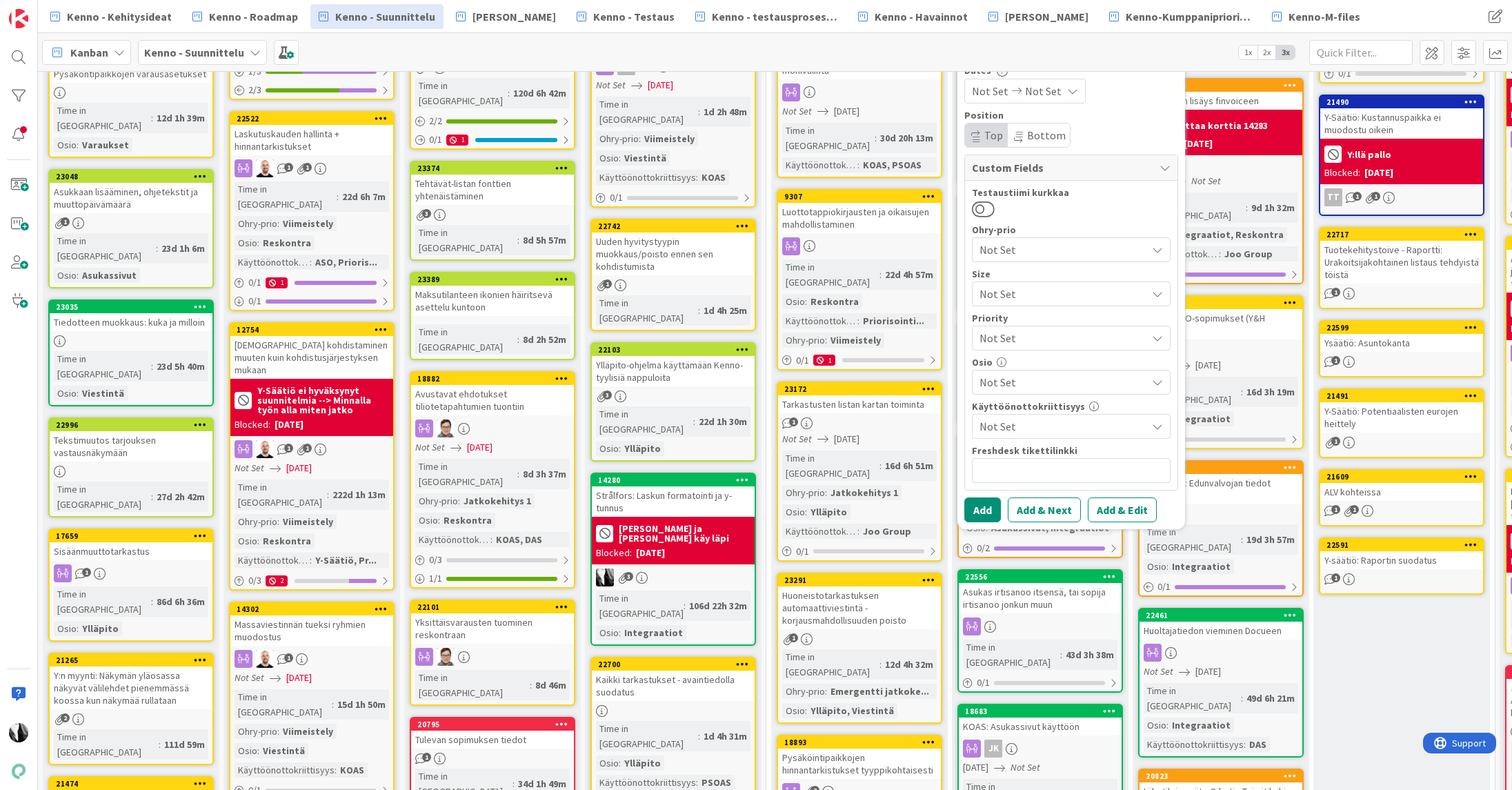
click at [1027, 380] on span "Not Set" at bounding box center [1063, 382] width 167 height 17
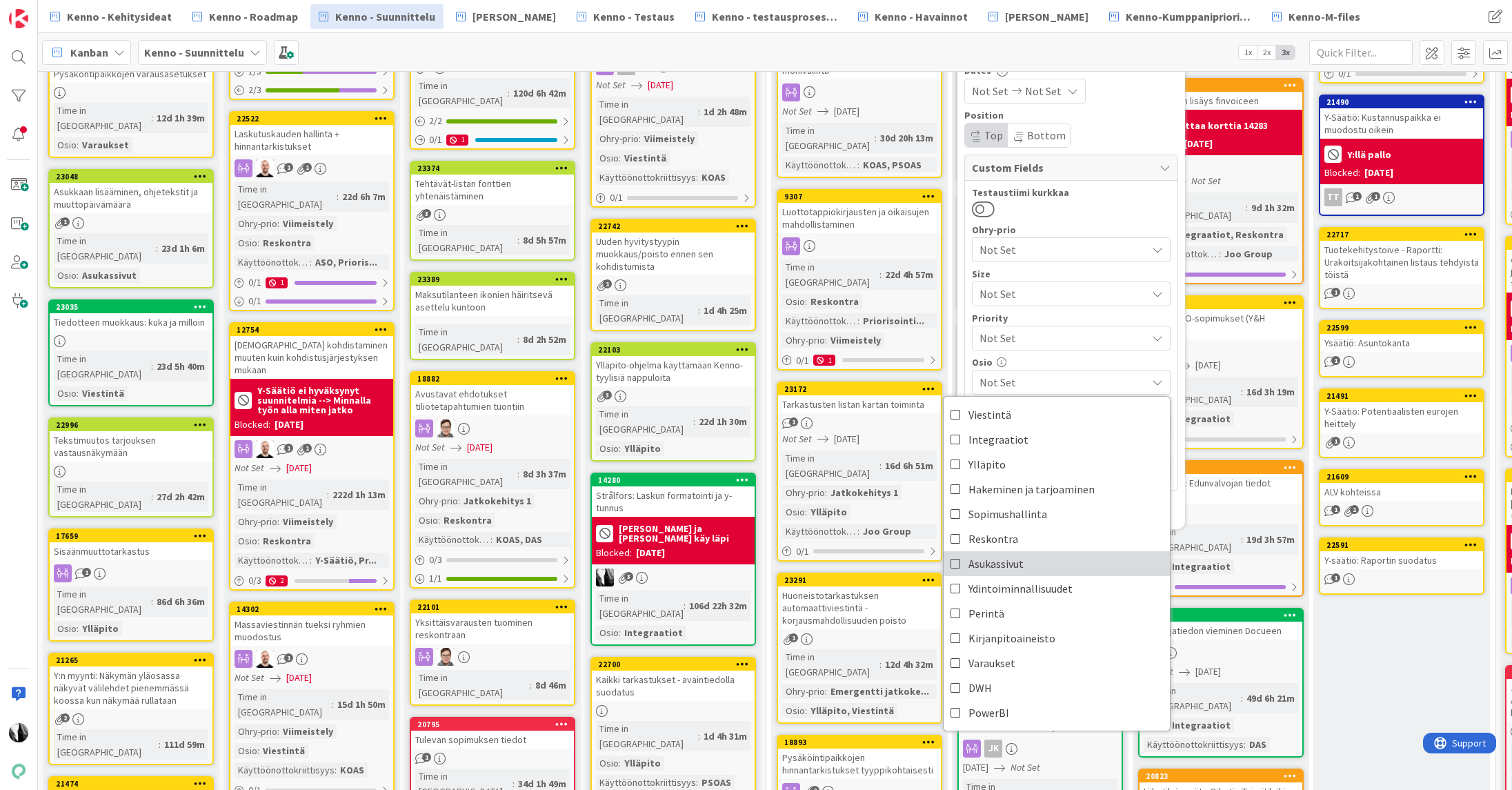
click at [1023, 562] on span "Asukassivut" at bounding box center [996, 563] width 55 height 21
type textarea "x"
click at [1175, 506] on div "Add Add & Next Add & Edit" at bounding box center [1071, 510] width 214 height 24
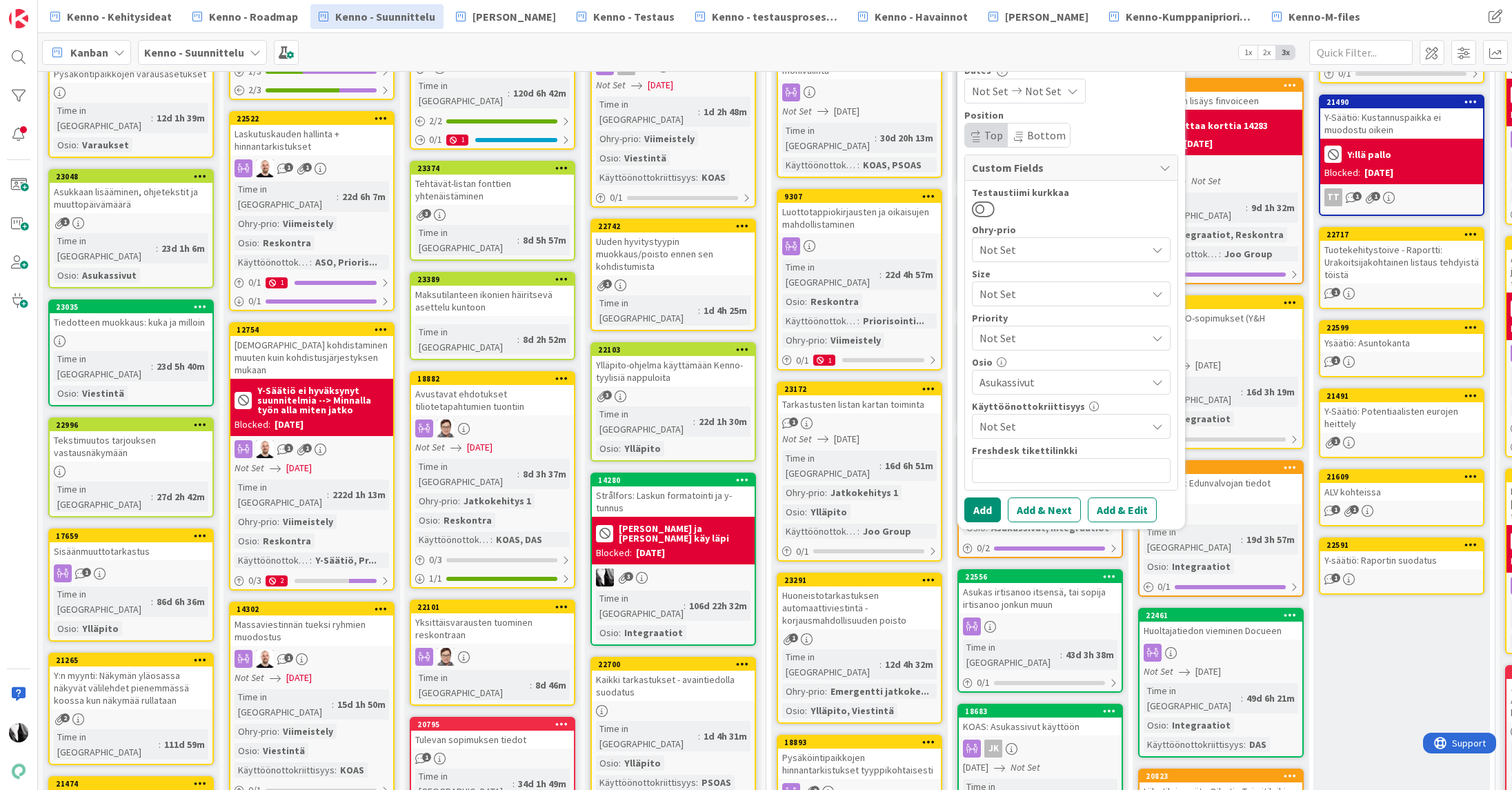
click at [1125, 511] on button "Add & Edit" at bounding box center [1122, 510] width 69 height 24
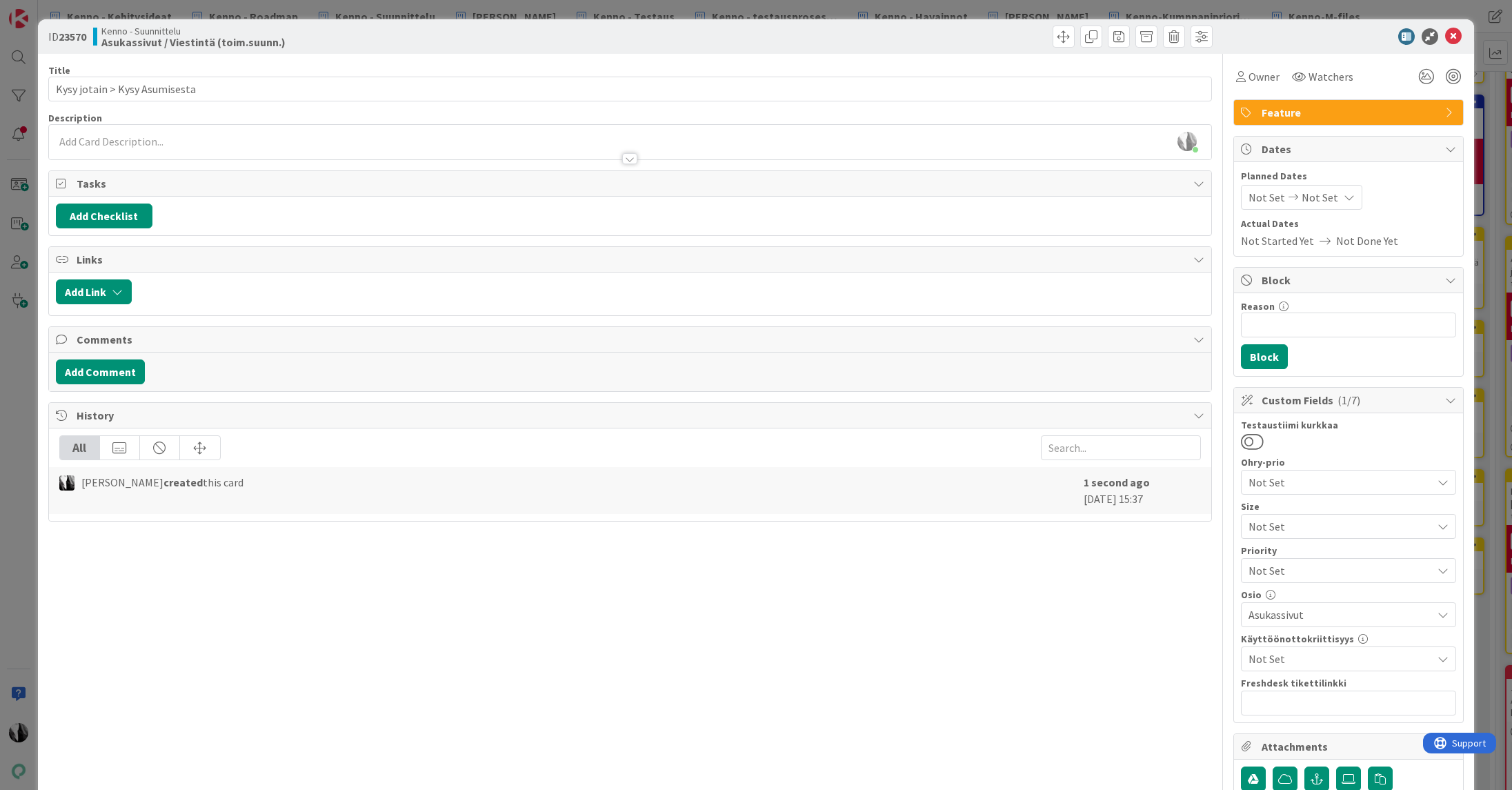
scroll to position [1, 0]
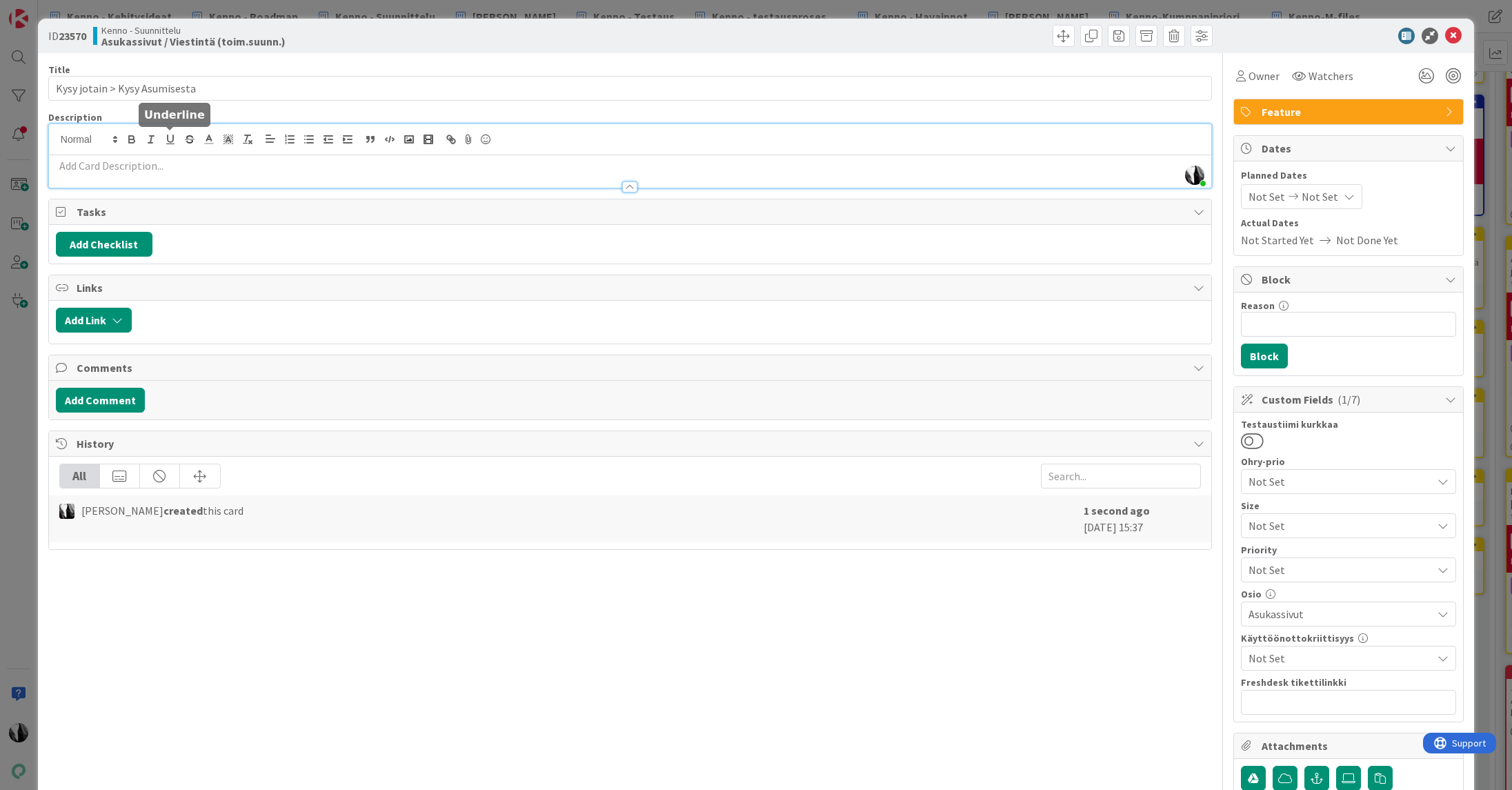
click at [171, 137] on div "[PERSON_NAME] just joined" at bounding box center [630, 155] width 1162 height 64
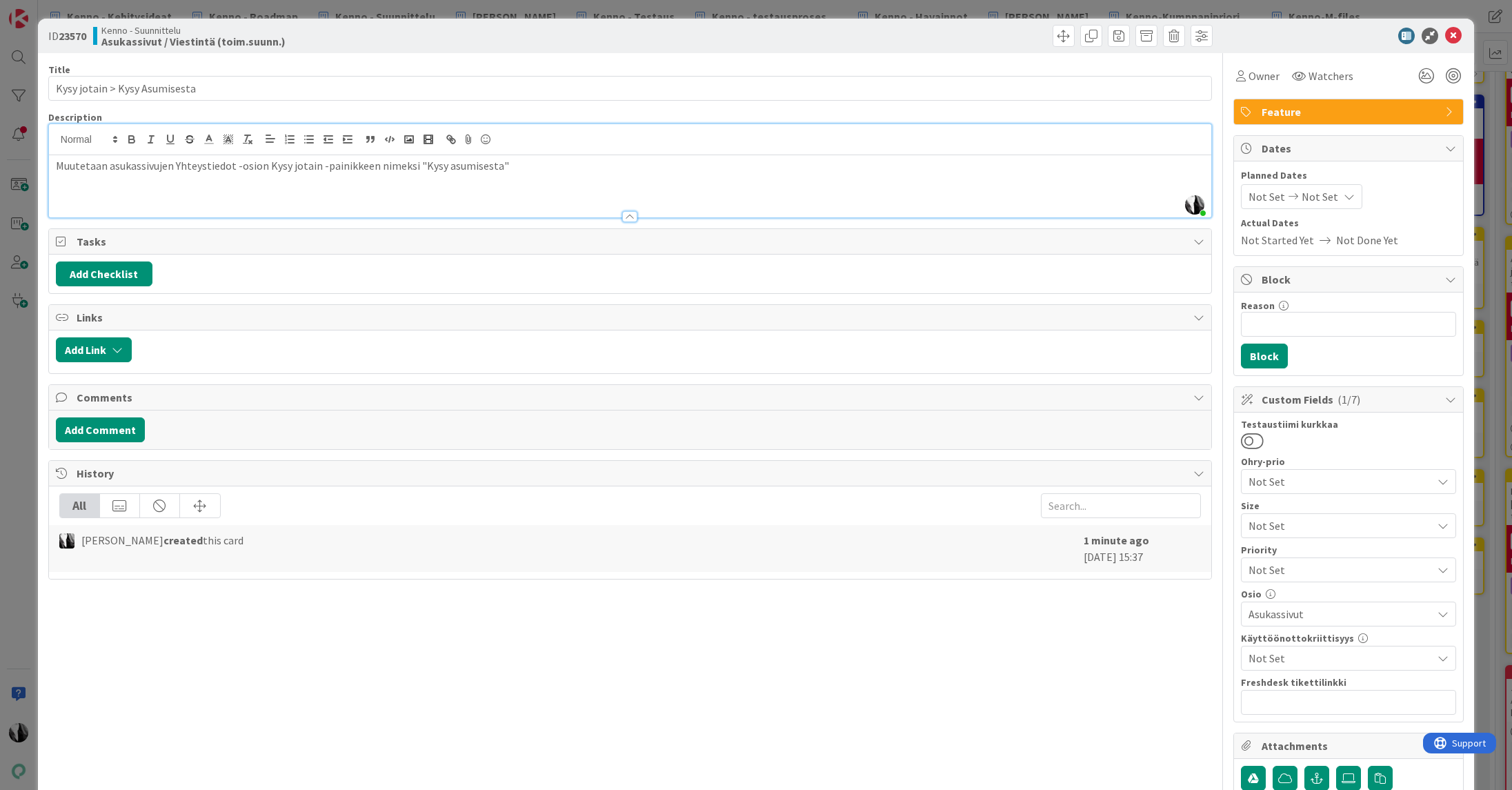
click at [267, 165] on p "Muutetaan asukassivujen Yhteystiedot -osion Kysy jotain -painikkeen nimeksi "Ky…" at bounding box center [630, 165] width 1148 height 16
click at [318, 165] on p "Muutetaan asukassivujen Yhteystiedot -osion "Kysy jotain -painikkeen nimeksi "K…" at bounding box center [630, 165] width 1148 height 16
click at [591, 169] on p "Muutetaan asukassivujen Yhteystiedot -osion "Kysy jotain" -painikkeen nimeksi "…" at bounding box center [630, 165] width 1148 height 16
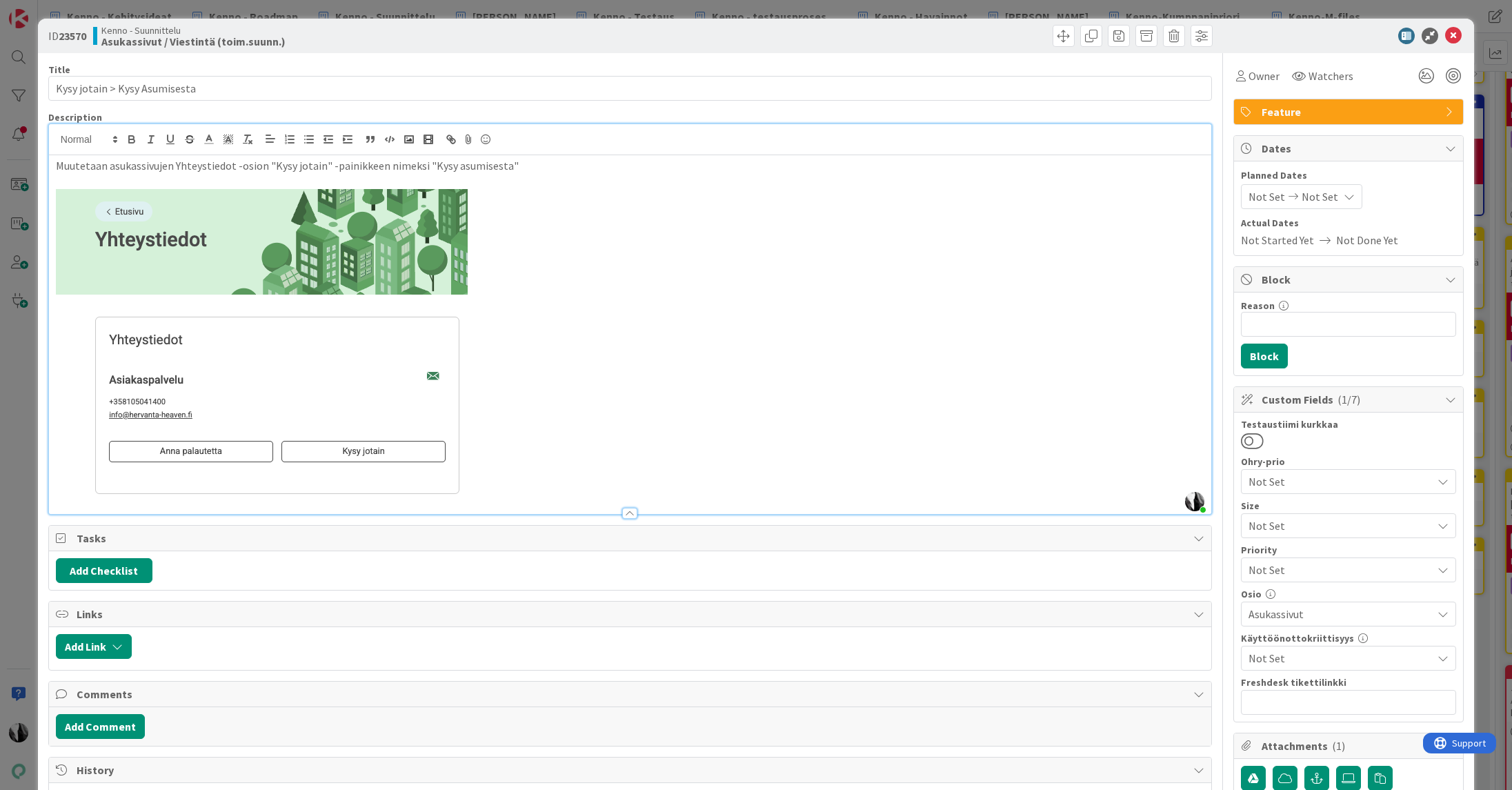
click at [532, 165] on p "Muutetaan asukassivujen Yhteystiedot -osion "Kysy jotain" -painikkeen nimeksi "…" at bounding box center [630, 165] width 1148 height 16
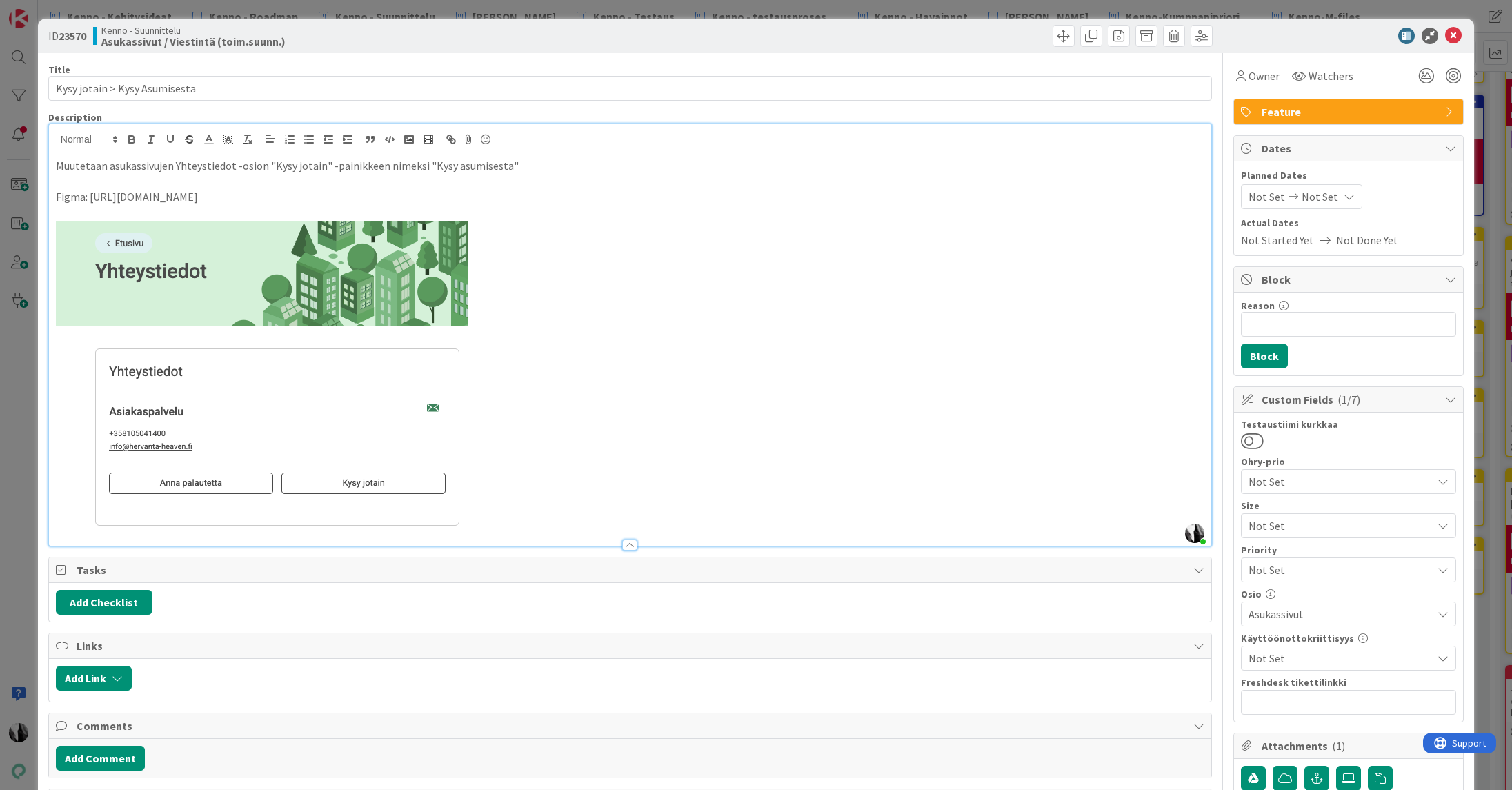
click at [757, 446] on p at bounding box center [630, 376] width 1148 height 311
click at [1357, 31] on div at bounding box center [1341, 36] width 244 height 17
click at [72, 41] on b "23570" at bounding box center [73, 36] width 28 height 14
copy b "23570"
